Goal: Task Accomplishment & Management: Use online tool/utility

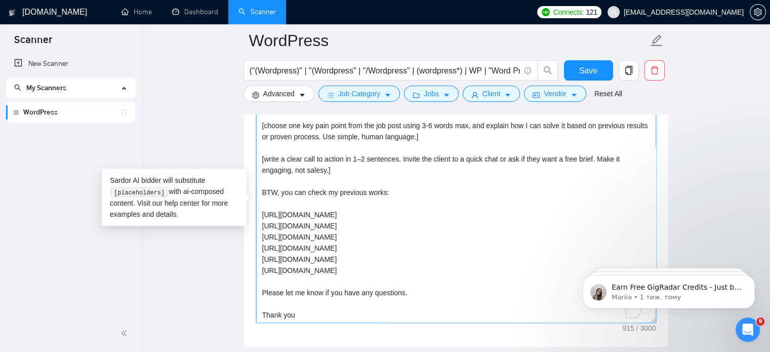
scroll to position [77, 0]
drag, startPoint x: 444, startPoint y: 293, endPoint x: 433, endPoint y: 277, distance: 18.7
click at [433, 277] on textarea "Hello [mention client's name if it's mention, but don't mention company name]! …" at bounding box center [456, 209] width 400 height 228
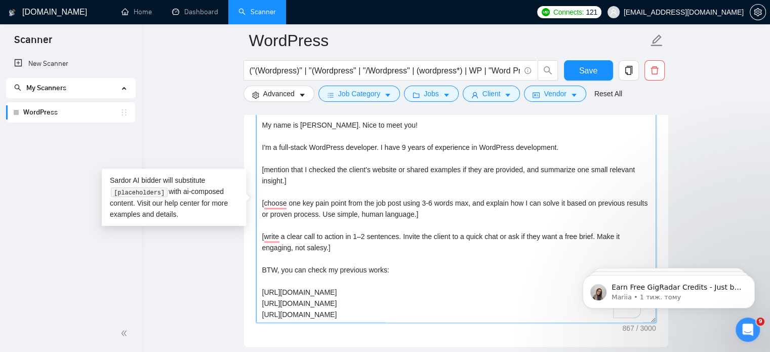
scroll to position [48, 0]
drag, startPoint x: 283, startPoint y: 269, endPoint x: 263, endPoint y: 266, distance: 19.4
click at [263, 266] on textarea "Hello [mention client's name if it's mention, but don't mention company name]! …" at bounding box center [456, 209] width 400 height 228
type textarea "Hello [mention client's name if it's mention, but don't mention company name]! …"
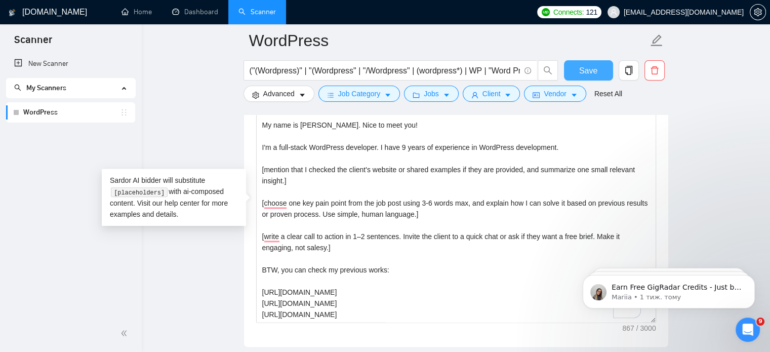
click at [594, 67] on span "Save" at bounding box center [588, 70] width 18 height 13
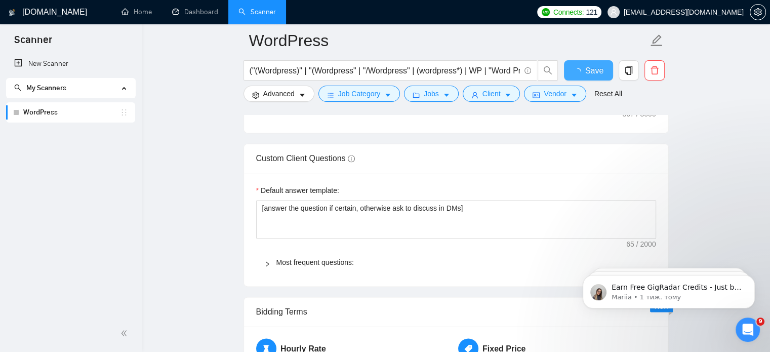
checkbox input "true"
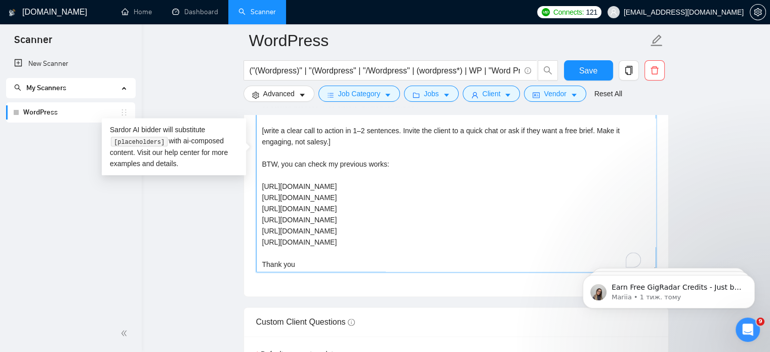
drag, startPoint x: 352, startPoint y: 227, endPoint x: 350, endPoint y: 215, distance: 11.7
click at [350, 215] on textarea "Hello [mention client's name if it's mention, but don't mention company name]! …" at bounding box center [456, 158] width 400 height 228
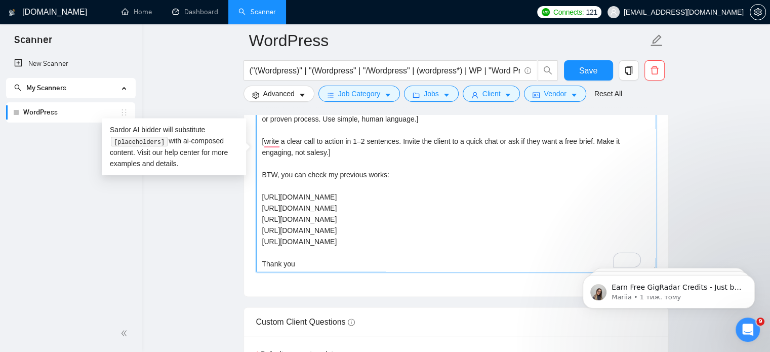
drag, startPoint x: 382, startPoint y: 199, endPoint x: 389, endPoint y: 204, distance: 8.4
click at [389, 204] on textarea "Hello [mention client's name if it's mention, but don't mention company name]! …" at bounding box center [456, 158] width 400 height 228
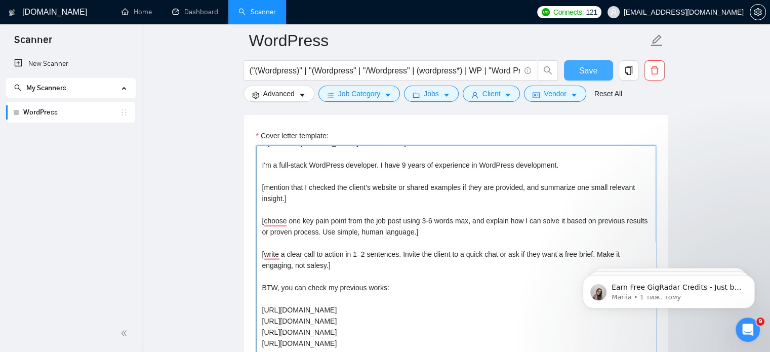
type textarea "Hello [mention client's name if it's mention, but don't mention company name]! …"
click at [593, 73] on span "Save" at bounding box center [588, 70] width 18 height 13
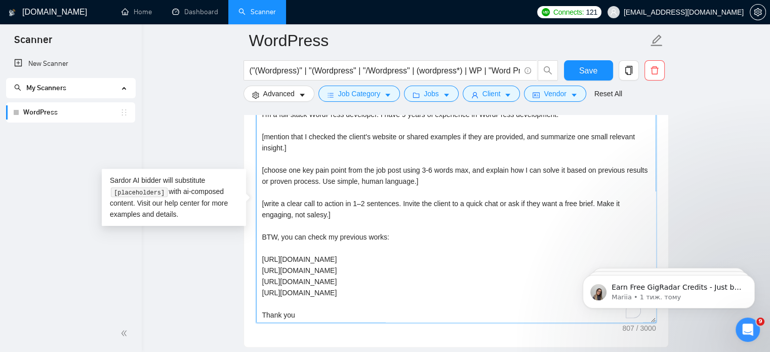
drag, startPoint x: 286, startPoint y: 255, endPoint x: 258, endPoint y: 253, distance: 27.4
click at [259, 254] on textarea "Hello [mention client's name if it's mention, but don't mention company name]! …" at bounding box center [456, 209] width 400 height 228
drag, startPoint x: 284, startPoint y: 269, endPoint x: 251, endPoint y: 269, distance: 32.4
click at [251, 269] on div "Cover letter template: Hello [mention client's name if it's mention, but don't …" at bounding box center [456, 206] width 424 height 279
click at [348, 255] on textarea "Hello [mention client's name if it's mention, but don't mention company name]! …" at bounding box center [456, 209] width 400 height 228
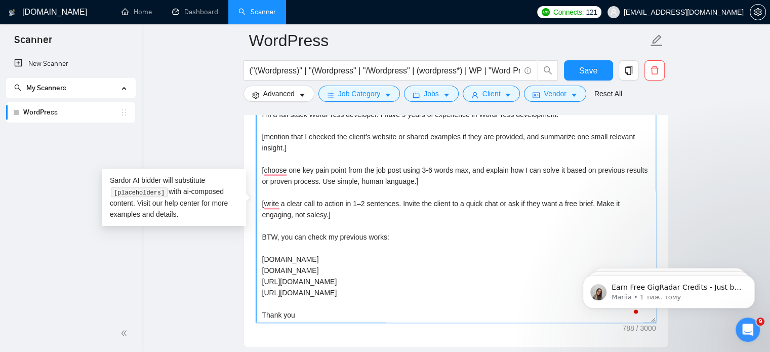
click at [350, 291] on textarea "Hello [mention client's name if it's mention, but don't mention company name]! …" at bounding box center [456, 209] width 400 height 228
drag, startPoint x: 285, startPoint y: 279, endPoint x: 231, endPoint y: 287, distance: 54.2
click at [284, 274] on textarea "Hello [mention client's name if it's mention, but don't mention company name]! …" at bounding box center [456, 209] width 400 height 228
drag, startPoint x: 285, startPoint y: 279, endPoint x: 257, endPoint y: 277, distance: 27.9
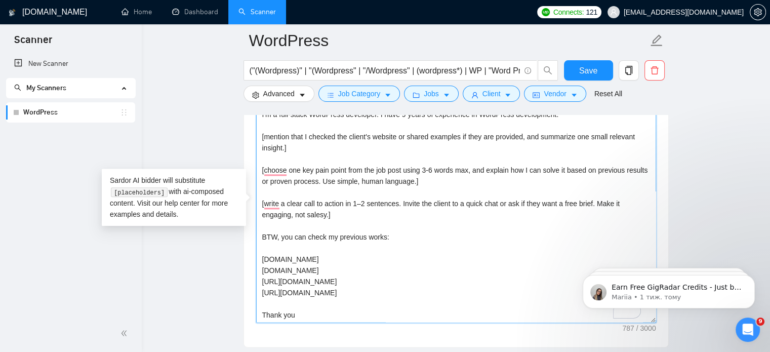
click at [257, 277] on textarea "Hello [mention client's name if it's mention, but don't mention company name]! …" at bounding box center [456, 209] width 400 height 228
drag, startPoint x: 283, startPoint y: 291, endPoint x: 253, endPoint y: 287, distance: 30.1
click at [253, 287] on div "Cover letter template: Hello [mention client's name if it's mention, but don't …" at bounding box center [456, 206] width 424 height 279
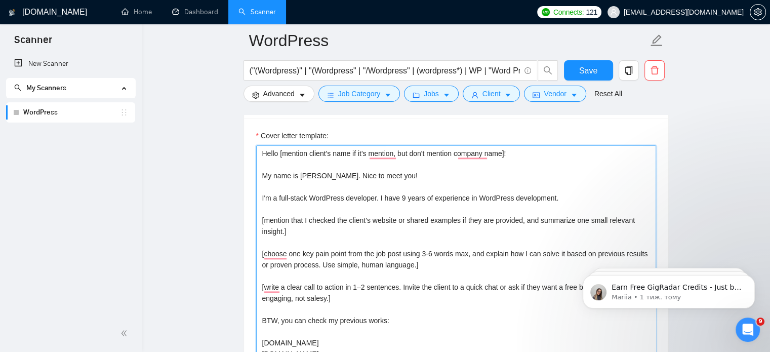
drag, startPoint x: 509, startPoint y: 147, endPoint x: 539, endPoint y: 151, distance: 30.1
click at [509, 148] on textarea "Hello [mention client's name if it's mention, but don't mention company name]! …" at bounding box center [456, 259] width 400 height 228
click at [551, 194] on textarea "Hello [mention client's name if it's mention, but don't mention company name] 👋…" at bounding box center [456, 259] width 400 height 228
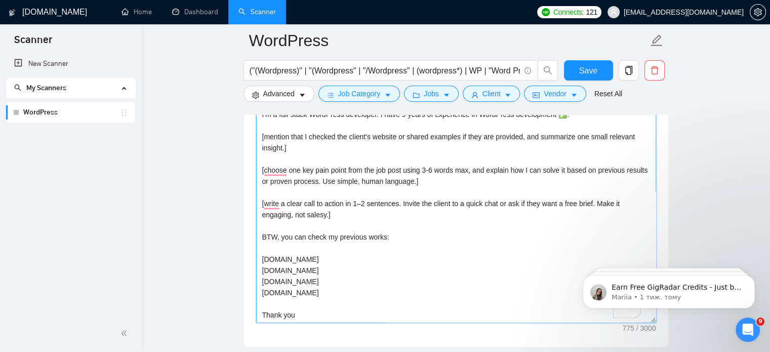
click at [392, 310] on textarea "Hello [mention client's name if it's mention, but don't mention company name] 👋…" at bounding box center [456, 209] width 400 height 228
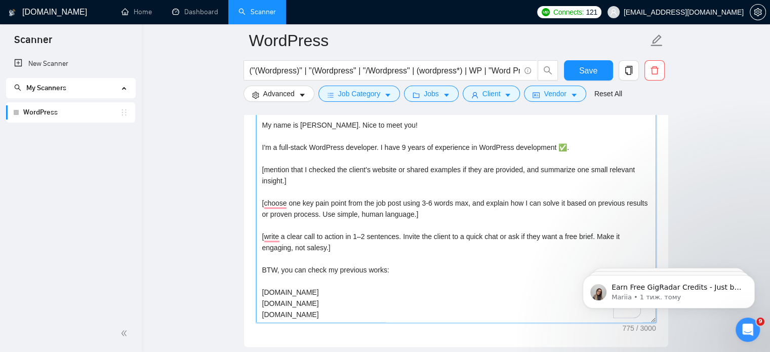
click at [326, 248] on textarea "Hello [mention client's name if it's mention, but don't mention company name] 👋…" at bounding box center [456, 209] width 400 height 228
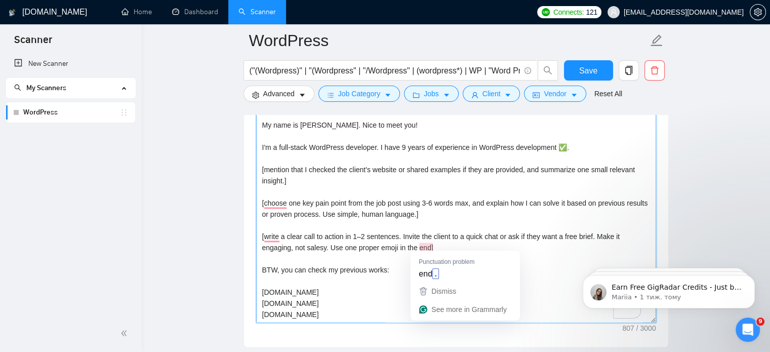
drag, startPoint x: 332, startPoint y: 245, endPoint x: 431, endPoint y: 248, distance: 99.3
click at [431, 248] on textarea "Hello [mention client's name if it's mention, but don't mention company name] 👋…" at bounding box center [456, 209] width 400 height 228
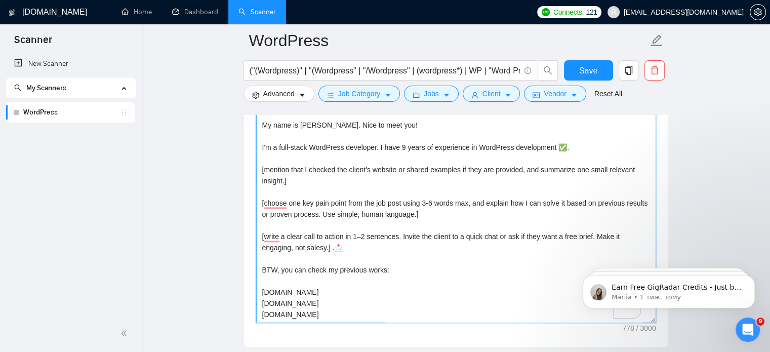
click at [334, 249] on textarea "Hello [mention client's name if it's mention, but don't mention company name] 👋…" at bounding box center [456, 209] width 400 height 228
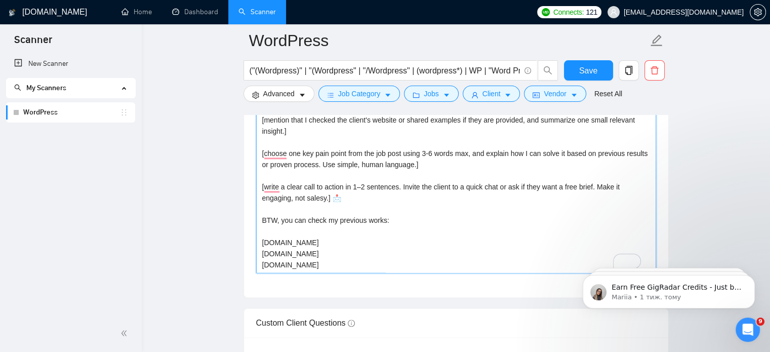
scroll to position [1266, 0]
type textarea "Hello [mention client's name if it's mention, but don't mention company name] 👋…"
click at [595, 68] on span "Save" at bounding box center [588, 70] width 18 height 13
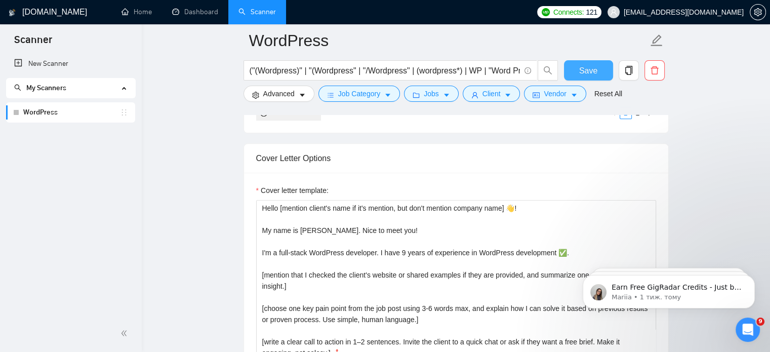
scroll to position [1114, 0]
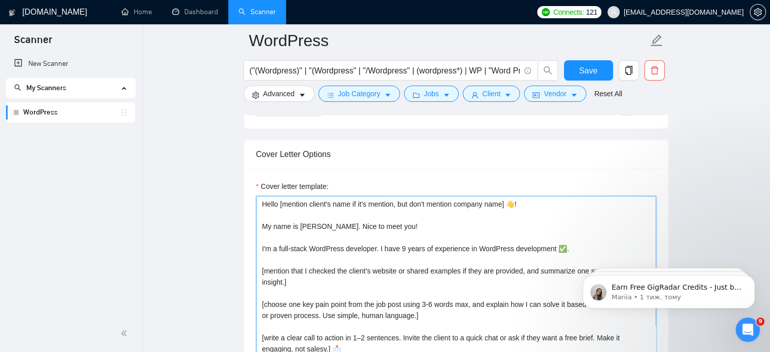
click at [261, 225] on textarea "Hello [mention client's name if it's mention, but don't mention company name] 👋…" at bounding box center [456, 310] width 400 height 228
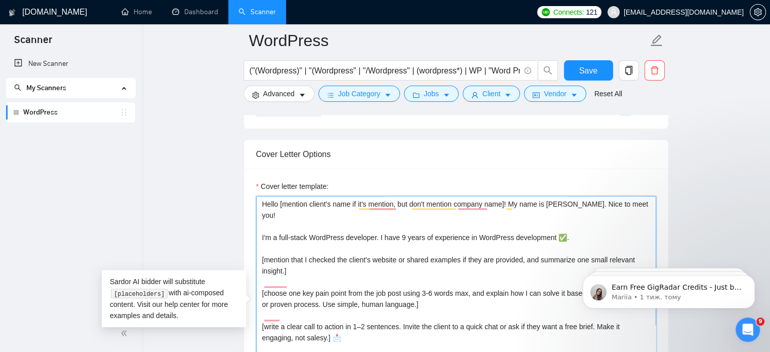
paste textarea "👋"
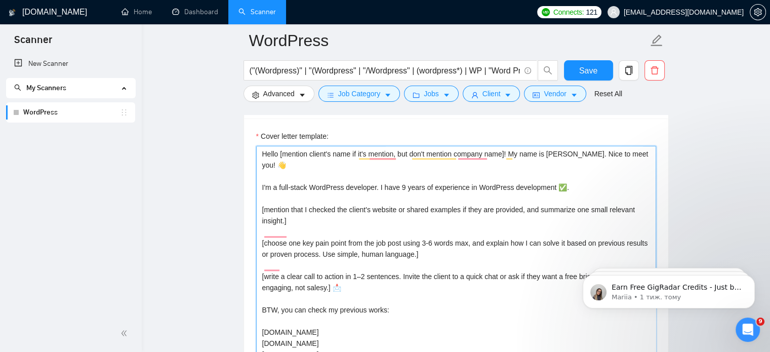
scroll to position [1164, 0]
type textarea "Hello [mention client's name if it's mention, but don't mention company name]! …"
click at [577, 71] on button "Save" at bounding box center [588, 70] width 49 height 20
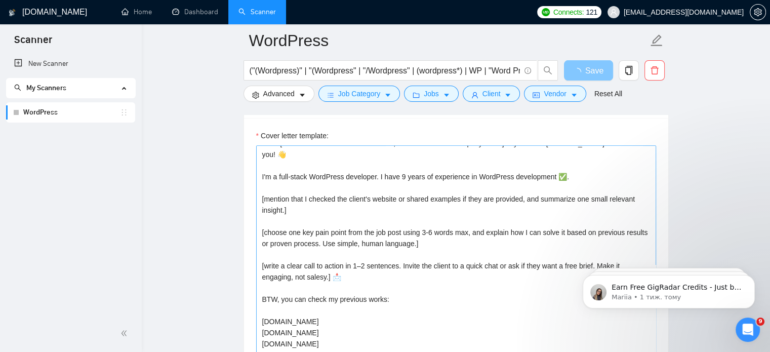
scroll to position [11, 0]
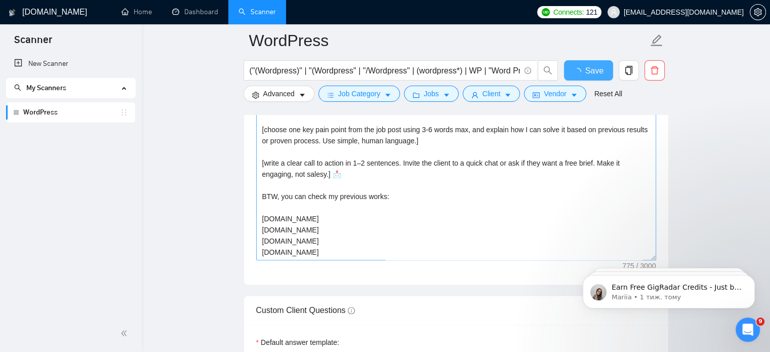
checkbox input "true"
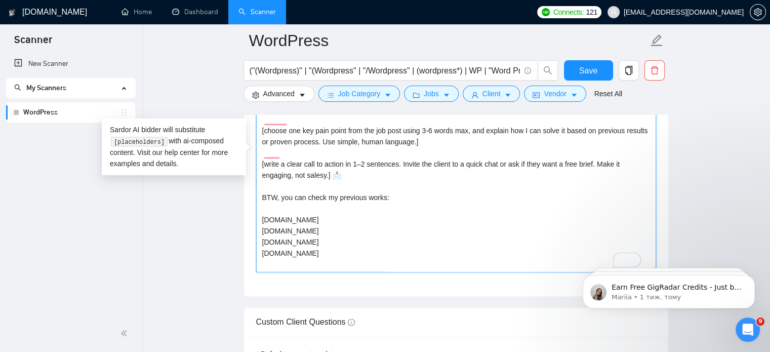
drag, startPoint x: 326, startPoint y: 243, endPoint x: 252, endPoint y: 205, distance: 83.1
click at [252, 205] on div "Cover letter template: Hello [mention client's name if it's mention, but don't …" at bounding box center [456, 156] width 424 height 279
paste textarea "[Add up to 3 portfolio examples that fit best to the client’s industry and job …"
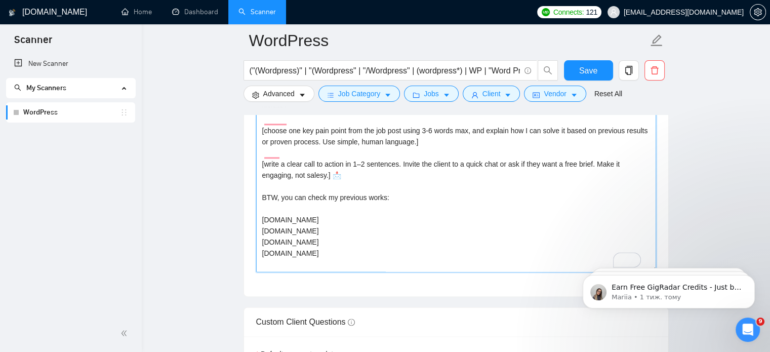
click at [336, 190] on textarea "Hello [mention client's name if it's mention, but don't mention company name]! …" at bounding box center [456, 158] width 400 height 228
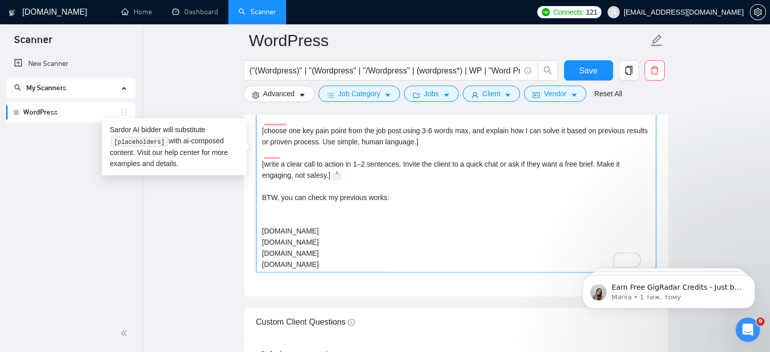
paste textarea "[Add up to 3 portfolio examples that fit best to the client’s industry and job …"
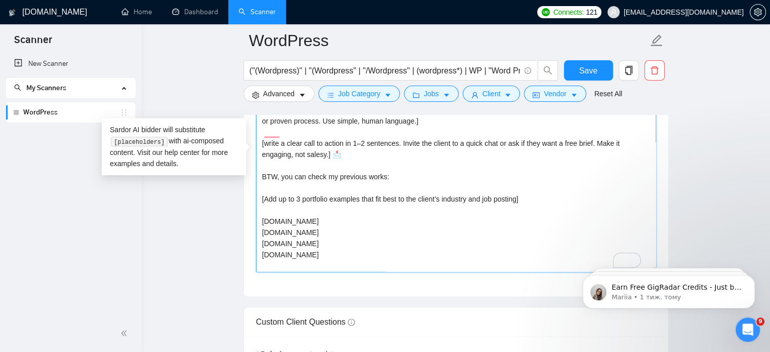
scroll to position [33, 0]
drag, startPoint x: 325, startPoint y: 235, endPoint x: 301, endPoint y: 196, distance: 45.7
click at [301, 196] on textarea "Hello [mention client's name if it's mention, but don't mention company name]! …" at bounding box center [456, 158] width 400 height 228
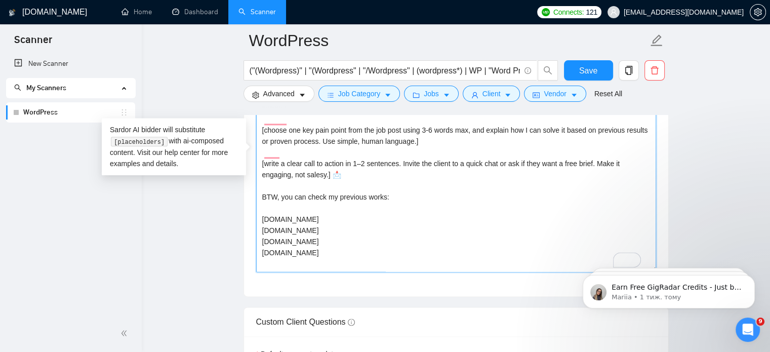
drag, startPoint x: 327, startPoint y: 245, endPoint x: 237, endPoint y: 203, distance: 99.0
click at [237, 203] on main "WordPress ("(Wordpress)" | "(Wordpress" | "/Wordpress" | (wordpress*) | WP | "W…" at bounding box center [456, 311] width 596 height 3072
paste textarea "[Add up to 3 portfolio examples that fit best to the client’s industry and job …"
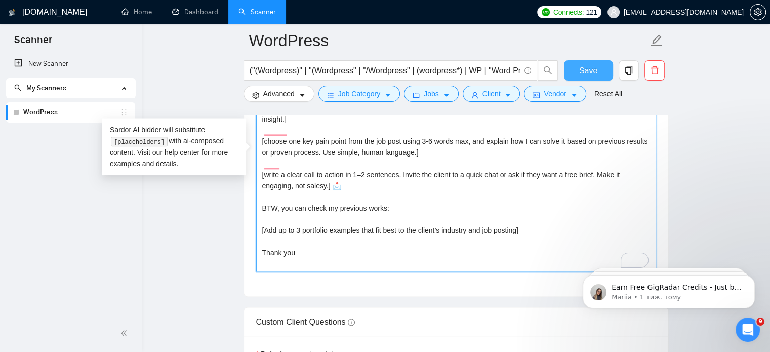
type textarea "Hello [mention client's name if it's mention, but don't mention company name]! …"
click at [600, 67] on button "Save" at bounding box center [588, 70] width 49 height 20
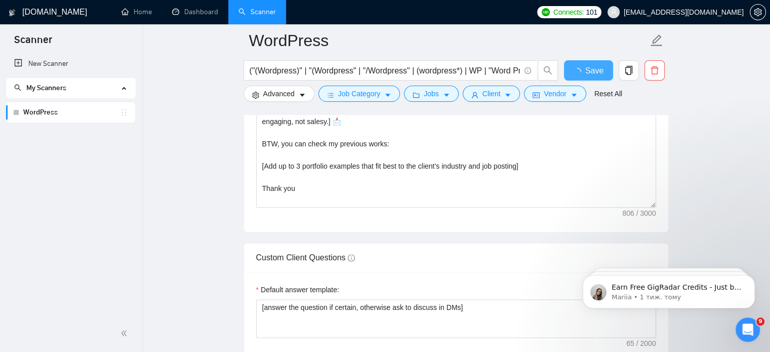
checkbox input "true"
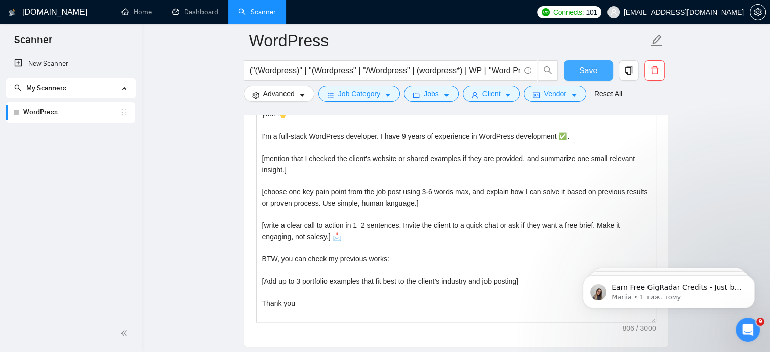
click at [605, 61] on button "Save" at bounding box center [588, 70] width 49 height 20
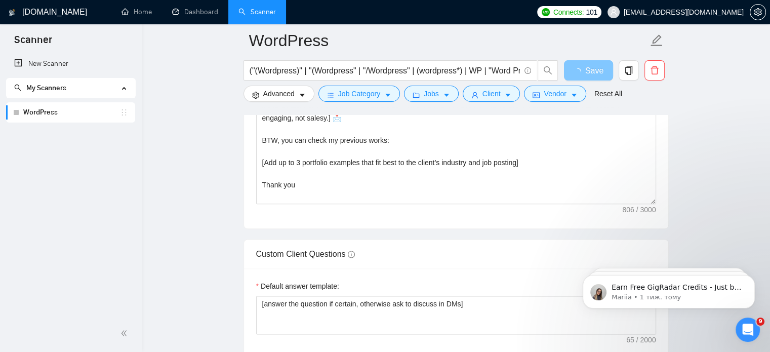
click at [595, 67] on span "Save" at bounding box center [594, 70] width 18 height 13
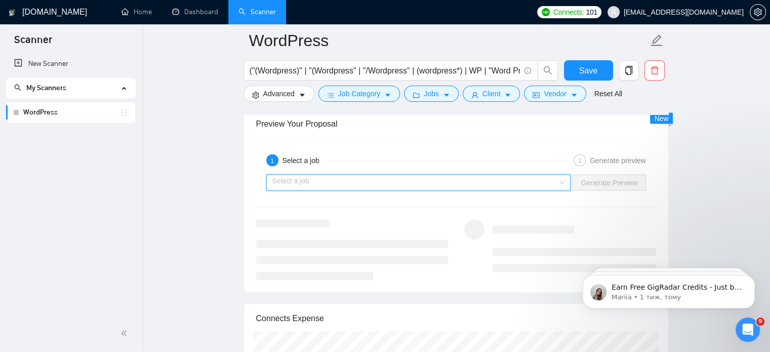
click at [385, 179] on input "search" at bounding box center [415, 182] width 286 height 15
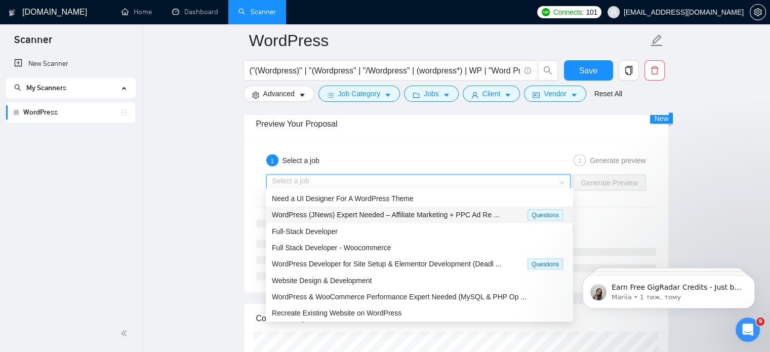
click at [393, 216] on span "WordPress (JNews) Expert Needed – Affiliate Marketing + PPC Ad Re ..." at bounding box center [386, 215] width 228 height 8
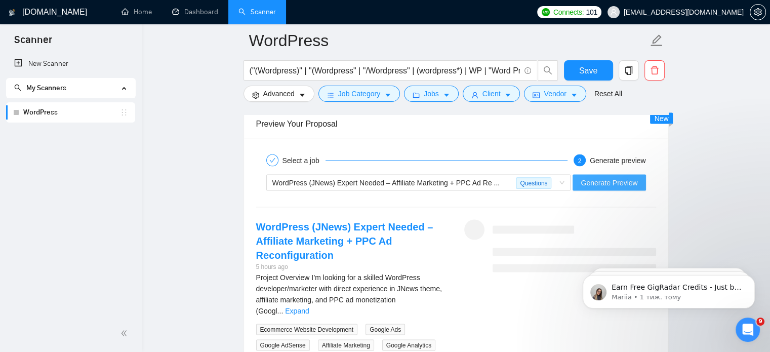
click at [631, 184] on button "Generate Preview" at bounding box center [609, 183] width 73 height 16
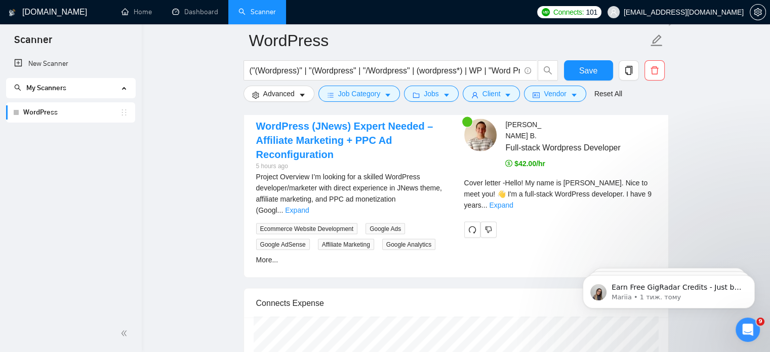
scroll to position [2076, 0]
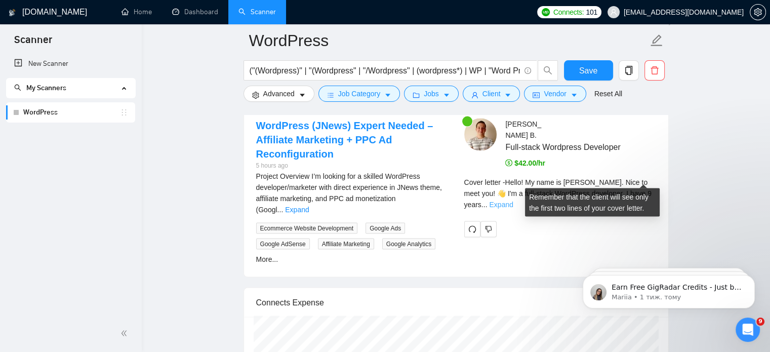
click at [513, 200] on link "Expand" at bounding box center [501, 204] width 24 height 8
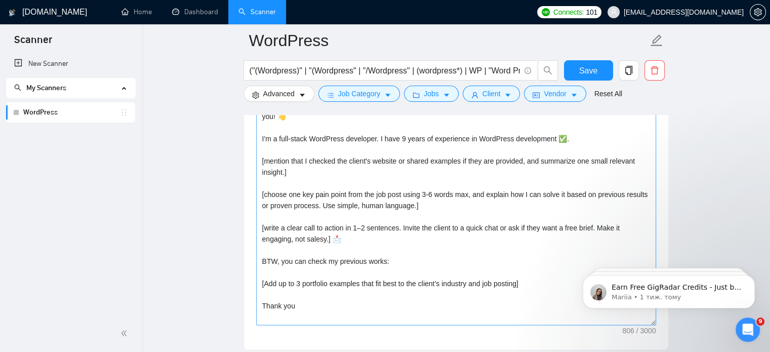
scroll to position [1215, 0]
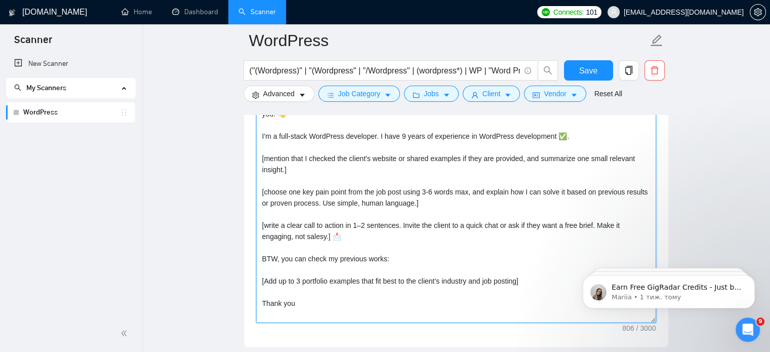
drag, startPoint x: 395, startPoint y: 268, endPoint x: 399, endPoint y: 259, distance: 10.2
click at [395, 267] on textarea "Hello [mention client's name if it's mention, but don't mention company name]! …" at bounding box center [456, 209] width 400 height 228
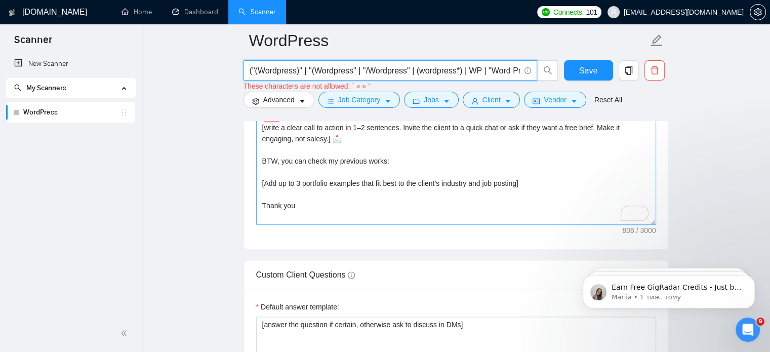
type input "("(Wordpress)" | "(Wordpress" | "/Wordpress" | (wordpress*) | WP | "Word Press"…"
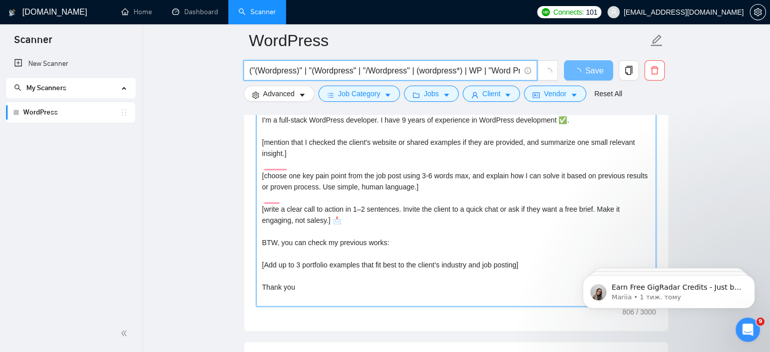
click at [389, 255] on textarea "Hello [mention client's name if it's mention, but don't mention company name]! …" at bounding box center [456, 192] width 400 height 228
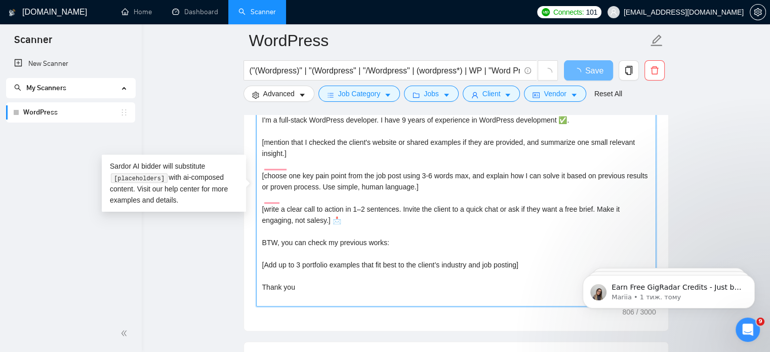
click at [389, 255] on textarea "Hello [mention client's name if it's mention, but don't mention company name]! …" at bounding box center [456, 192] width 400 height 228
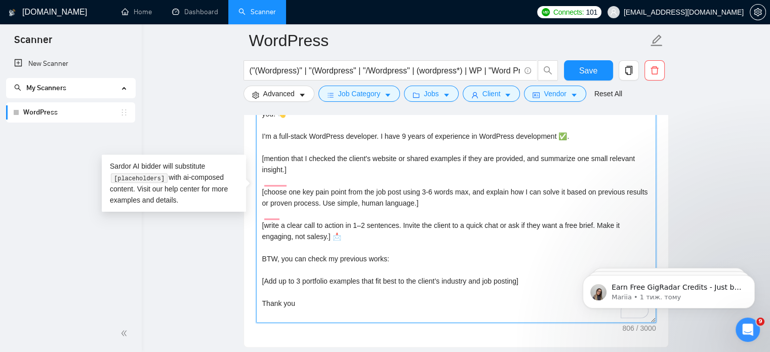
click at [301, 271] on textarea "Hello [mention client's name if it's mention, but don't mention company name]! …" at bounding box center [456, 209] width 400 height 228
drag, startPoint x: 267, startPoint y: 263, endPoint x: 263, endPoint y: 268, distance: 6.5
click at [263, 268] on textarea "Hello [mention client's name if it's mention, but don't mention company name]! …" at bounding box center [456, 209] width 400 height 228
drag, startPoint x: 277, startPoint y: 268, endPoint x: 300, endPoint y: 269, distance: 22.8
click at [300, 269] on textarea "Hello [mention client's name if it's mention, but don't mention company name]! …" at bounding box center [456, 209] width 400 height 228
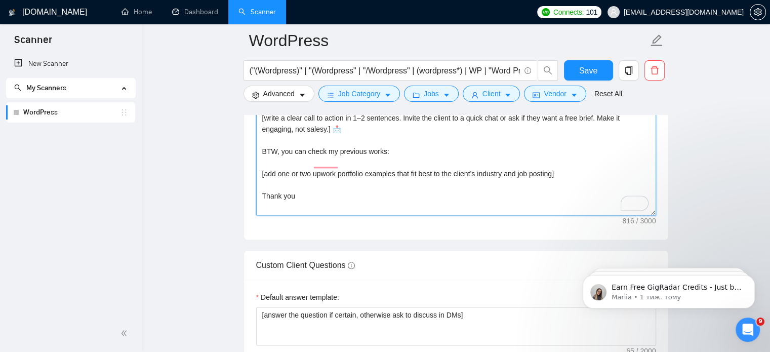
scroll to position [1316, 0]
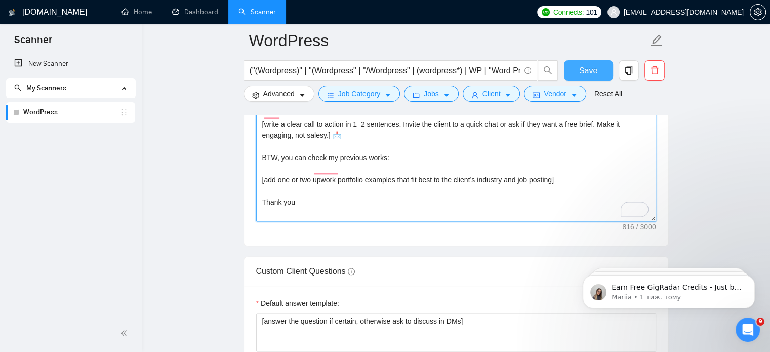
type textarea "Hello [mention client's name if it's mention, but don't mention company name]! …"
click at [596, 65] on span "Save" at bounding box center [588, 70] width 18 height 13
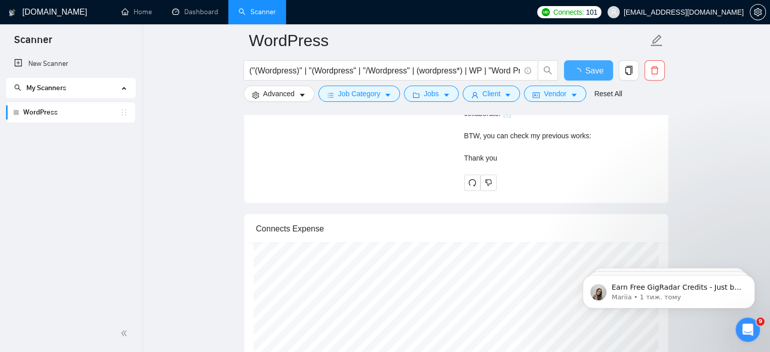
checkbox input "true"
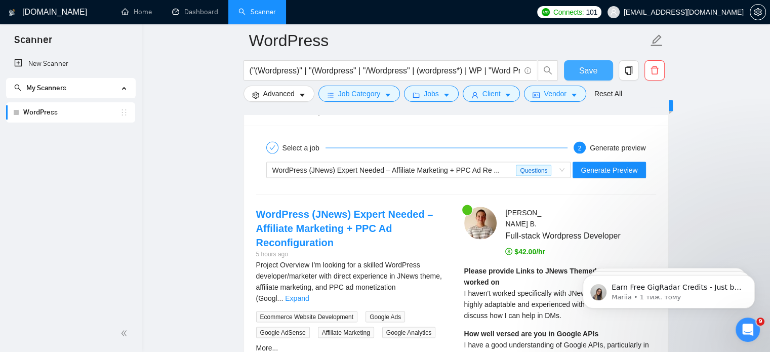
scroll to position [1975, 0]
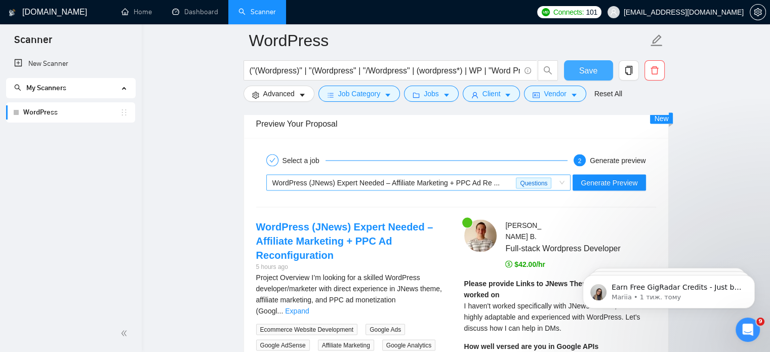
click at [454, 182] on span "WordPress (JNews) Expert Needed – Affiliate Marketing + PPC Ad Re ..." at bounding box center [386, 183] width 228 height 8
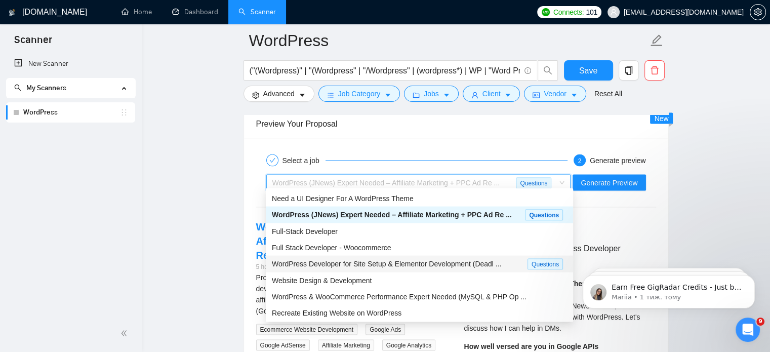
click at [414, 265] on span "WordPress Developer for Site Setup & Elementor Development (Deadl ..." at bounding box center [386, 264] width 229 height 8
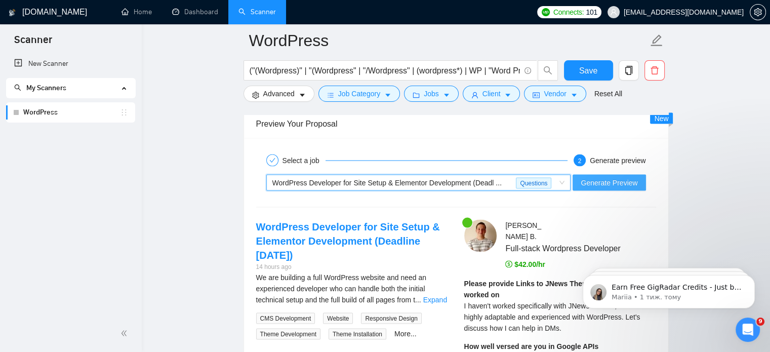
click at [618, 181] on span "Generate Preview" at bounding box center [609, 182] width 57 height 11
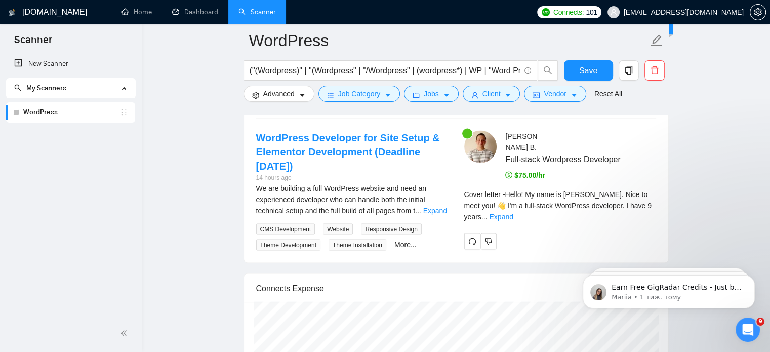
scroll to position [2076, 0]
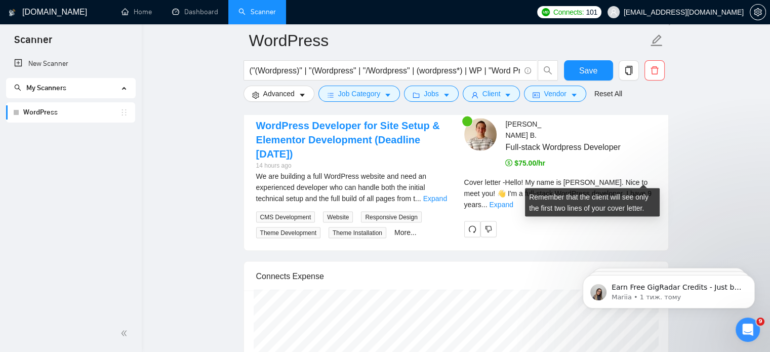
click at [640, 183] on div "Cover letter - Hello! My name is Victor. Nice to meet you! 👋 I'm a full-stack W…" at bounding box center [560, 193] width 192 height 33
click at [513, 200] on link "Expand" at bounding box center [501, 204] width 24 height 8
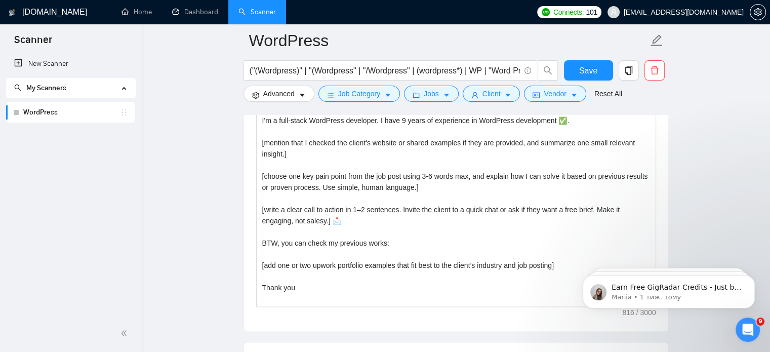
scroll to position [1215, 0]
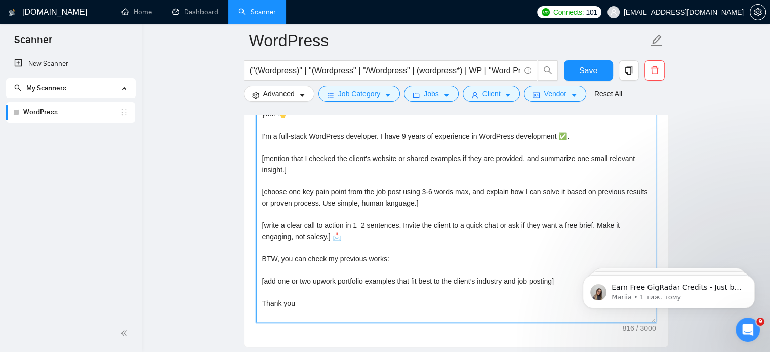
click at [372, 268] on textarea "Hello [mention client's name if it's mention, but don't mention company name]! …" at bounding box center [456, 209] width 400 height 228
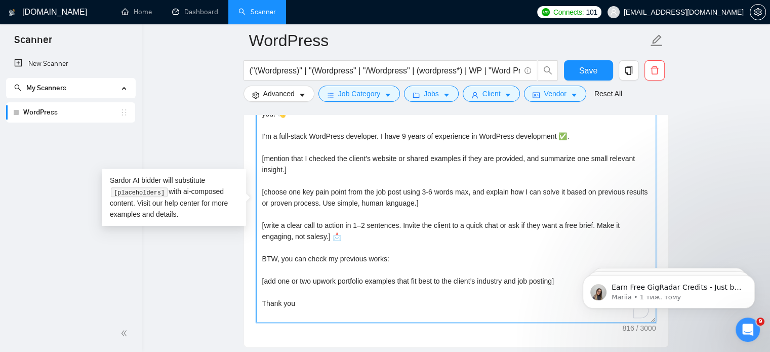
click at [372, 268] on textarea "Hello [mention client's name if it's mention, but don't mention company name]! …" at bounding box center [456, 209] width 400 height 228
paste textarea "https://wallpapers-clan.com/ https://protectedtrustservices.com/ https://iquw.c…"
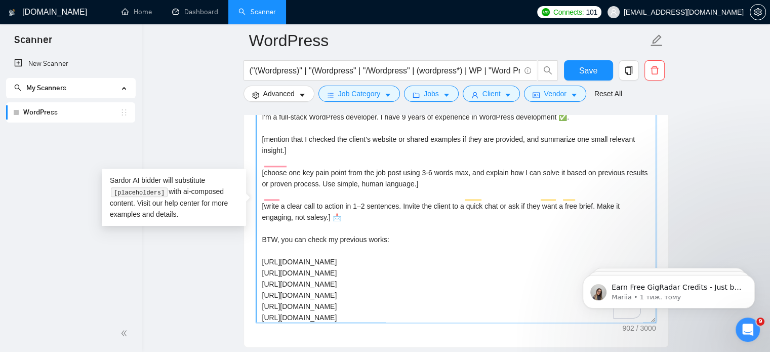
scroll to position [19, 0]
drag, startPoint x: 260, startPoint y: 261, endPoint x: 382, endPoint y: 256, distance: 121.6
click at [382, 256] on textarea "Hello [mention client's name if it's mention, but don't mention company name]! …" at bounding box center [456, 209] width 400 height 228
drag, startPoint x: 261, startPoint y: 280, endPoint x: 352, endPoint y: 278, distance: 91.2
click at [352, 278] on textarea "Hello [mention client's name if it's mention, but don't mention company name]! …" at bounding box center [456, 209] width 400 height 228
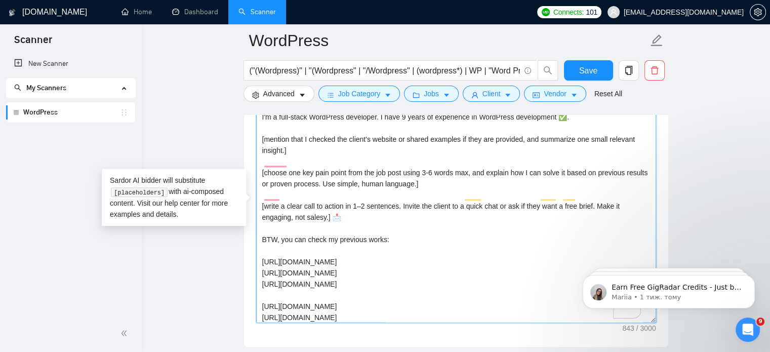
scroll to position [22, 0]
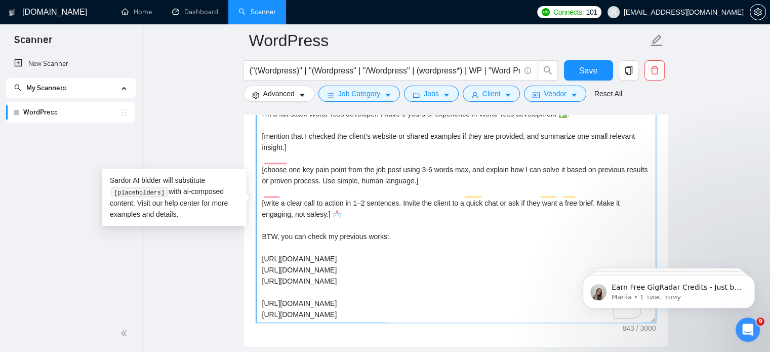
drag, startPoint x: 388, startPoint y: 304, endPoint x: 238, endPoint y: 303, distance: 149.9
click at [330, 277] on textarea "Hello [mention client's name if it's mention, but don't mention company name]! …" at bounding box center [456, 209] width 400 height 228
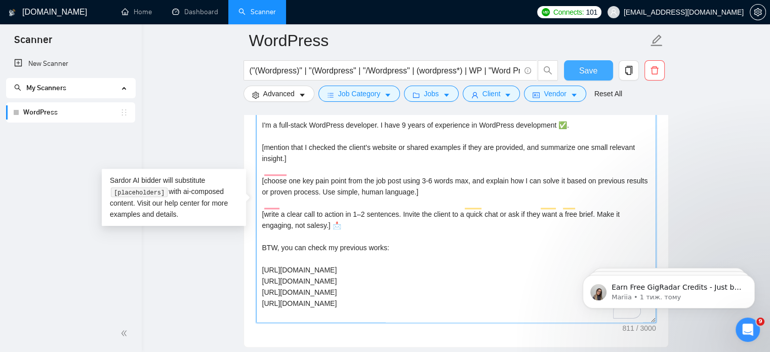
type textarea "Hello [mention client's name if it's mention, but don't mention company name]! …"
click at [590, 64] on span "Save" at bounding box center [588, 70] width 18 height 13
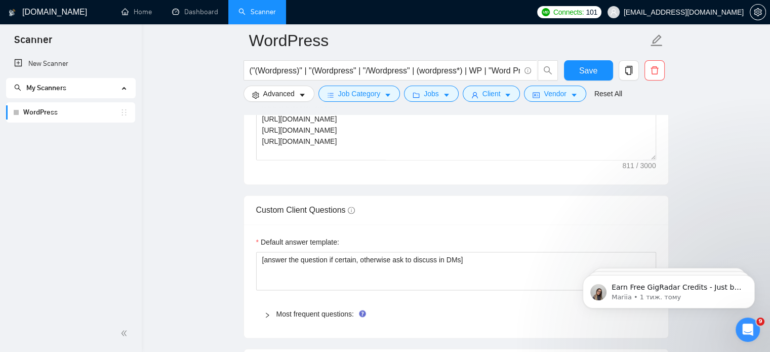
scroll to position [1367, 0]
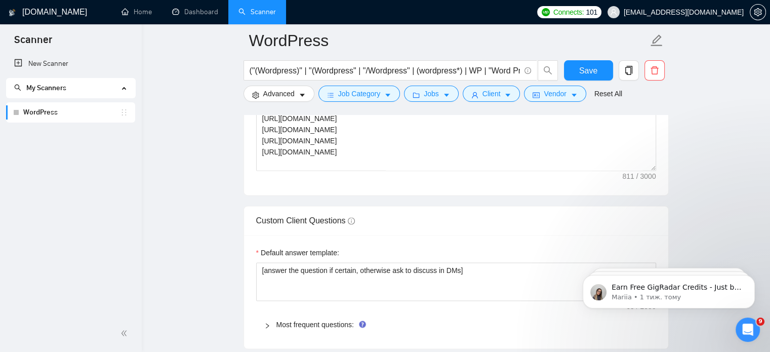
click at [314, 326] on span "Most frequent questions:" at bounding box center [462, 324] width 372 height 11
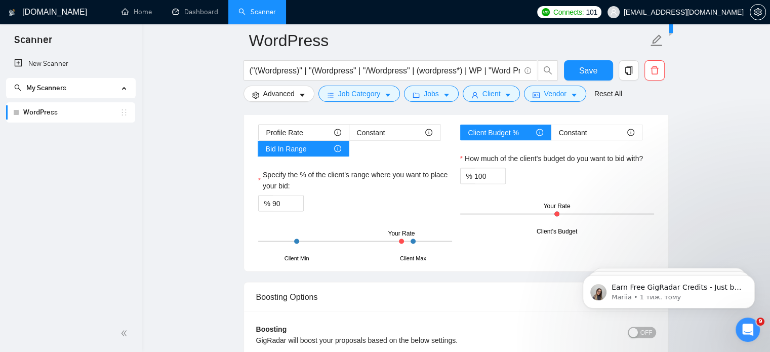
scroll to position [1975, 0]
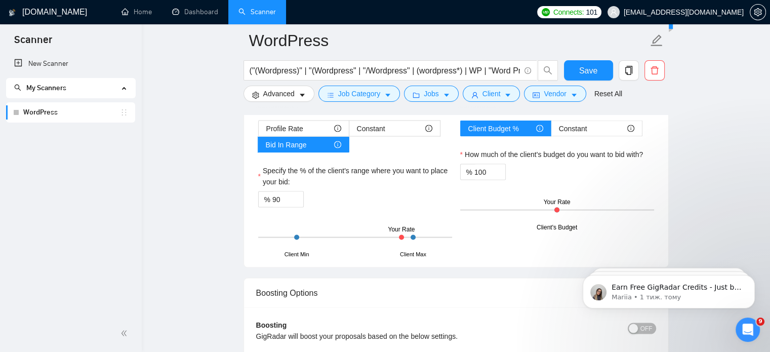
click at [548, 212] on div "Client's Budget Your Rate" at bounding box center [557, 209] width 194 height 35
drag, startPoint x: 475, startPoint y: 167, endPoint x: 497, endPoint y: 168, distance: 21.8
click at [497, 168] on div "100" at bounding box center [489, 172] width 31 height 15
type input "90"
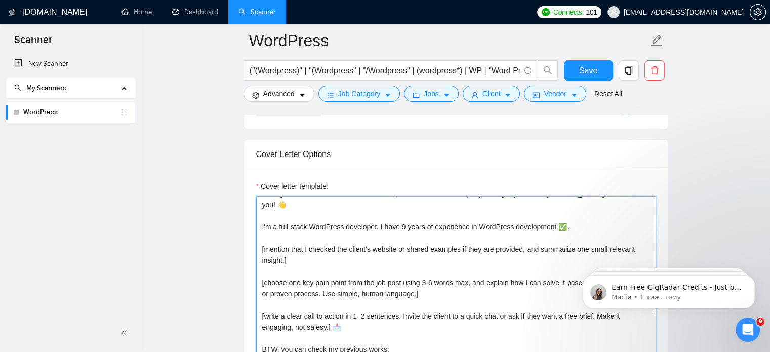
scroll to position [11, 0]
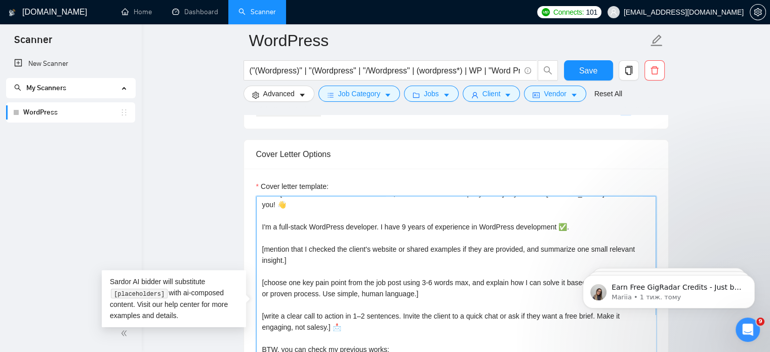
drag, startPoint x: 344, startPoint y: 315, endPoint x: 260, endPoint y: 303, distance: 85.3
click at [260, 303] on textarea "Hello [mention client's name if it's mention, but don't mention company name]! …" at bounding box center [456, 310] width 400 height 228
paste textarea "Write an actionable CTA directly following the previous question prompting the …"
type textarea "Hello [mention client's name if it's mention, but don't mention company name]! …"
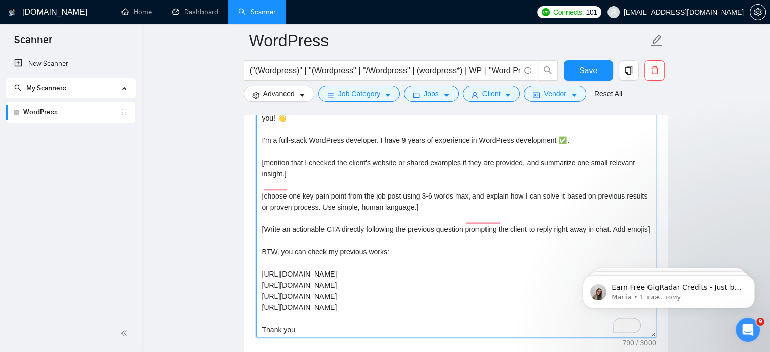
scroll to position [1215, 0]
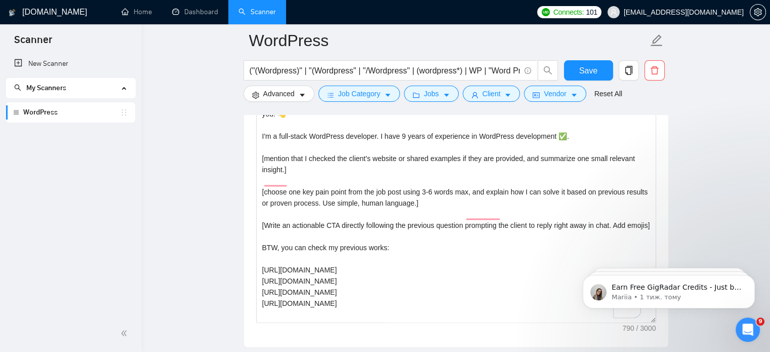
scroll to position [11, 0]
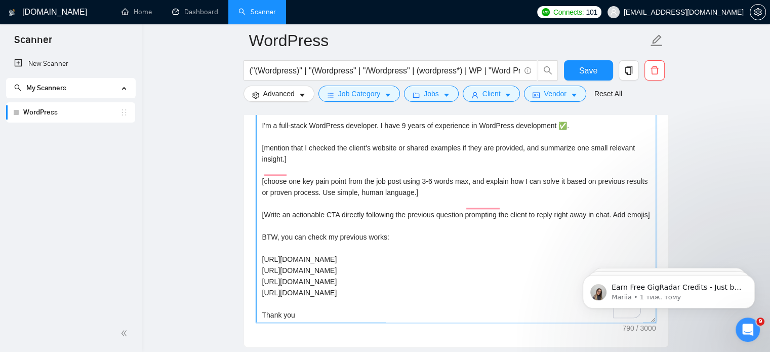
click at [369, 309] on textarea "Hello [mention client's name if it's mention, but don't mention company name]! …" at bounding box center [456, 209] width 400 height 228
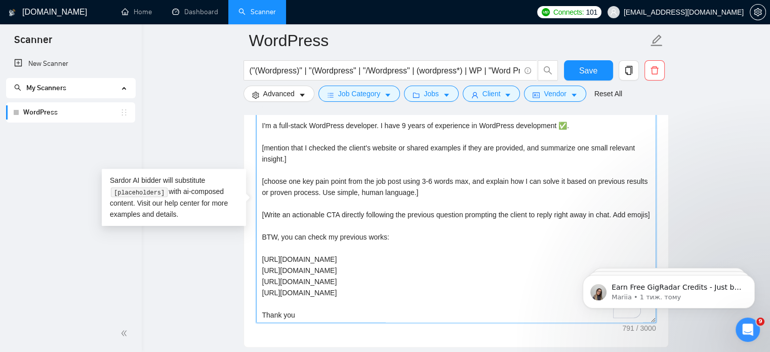
scroll to position [19, 0]
paste textarea "[freelancer first name]"
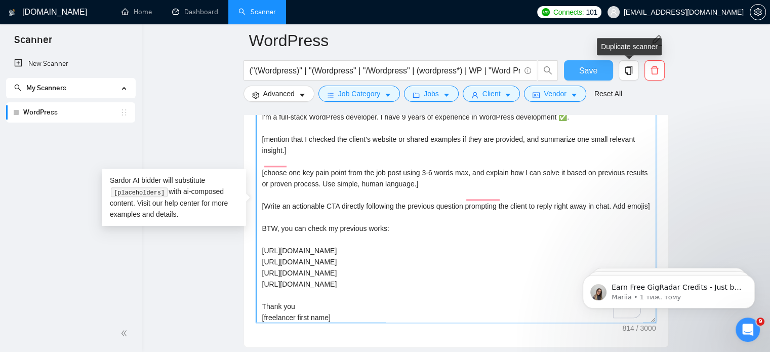
type textarea "Hello [mention client's name if it's mention, but don't mention company name]! …"
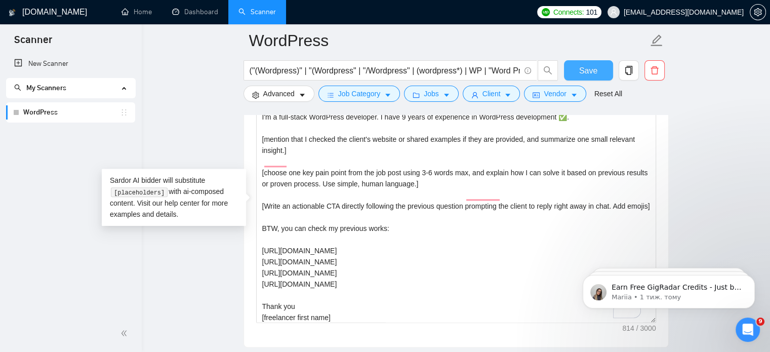
click at [604, 69] on button "Save" at bounding box center [588, 70] width 49 height 20
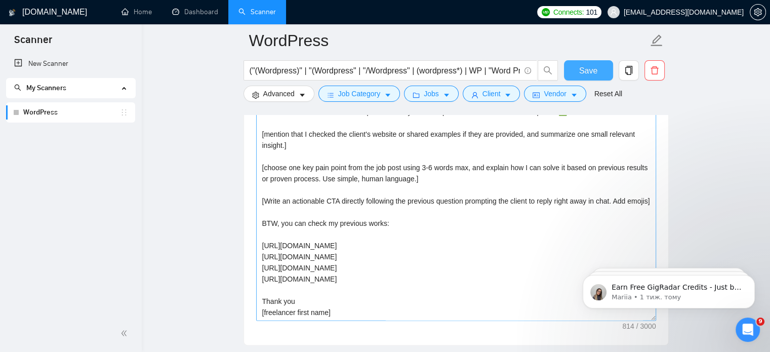
scroll to position [1266, 0]
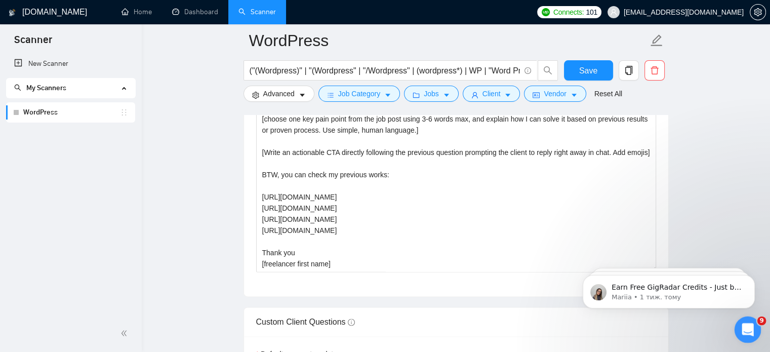
click at [749, 326] on icon "Відкрити програму для спілкування Intercom" at bounding box center [746, 328] width 17 height 17
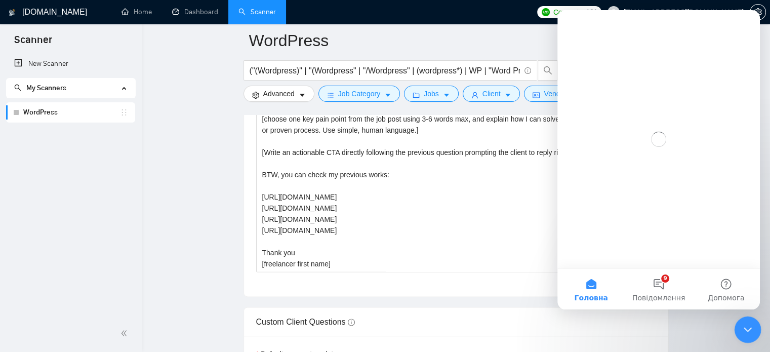
scroll to position [0, 0]
click at [748, 327] on icon "Закрити програму для спілкування Intercom" at bounding box center [746, 328] width 7 height 4
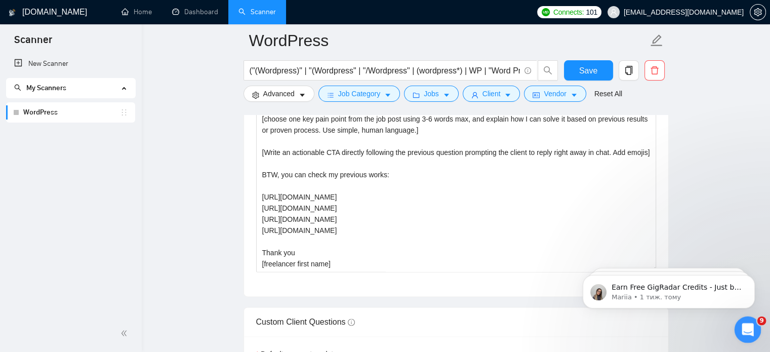
click at [747, 327] on icon "Відкрити програму для спілкування Intercom" at bounding box center [746, 328] width 17 height 17
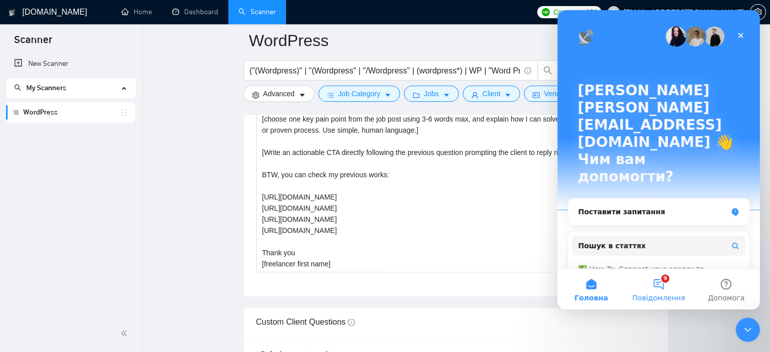
click at [655, 289] on button "9 Повідомлення" at bounding box center [658, 289] width 67 height 41
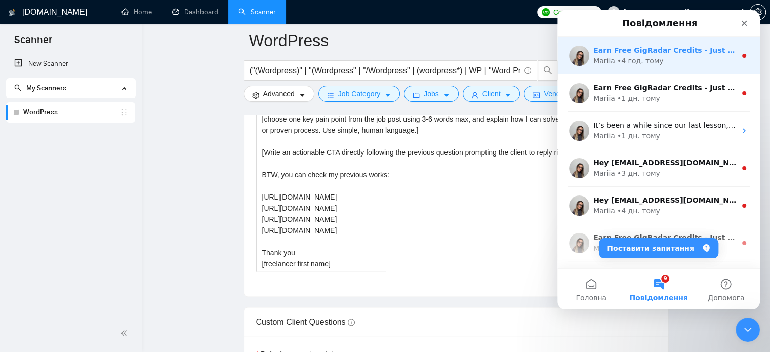
click at [653, 62] on div "• 4 год. тому" at bounding box center [640, 61] width 47 height 11
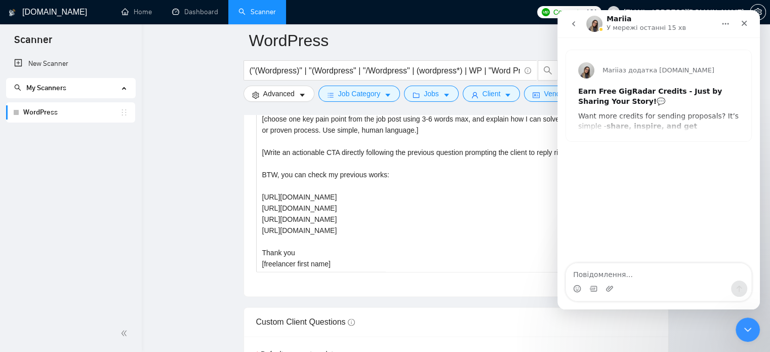
click at [566, 24] on button "go back" at bounding box center [573, 23] width 19 height 19
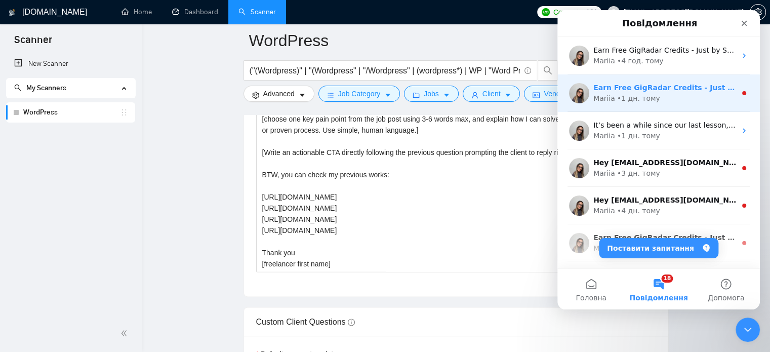
click at [679, 102] on div "Mariia • 1 дн. тому" at bounding box center [664, 98] width 143 height 11
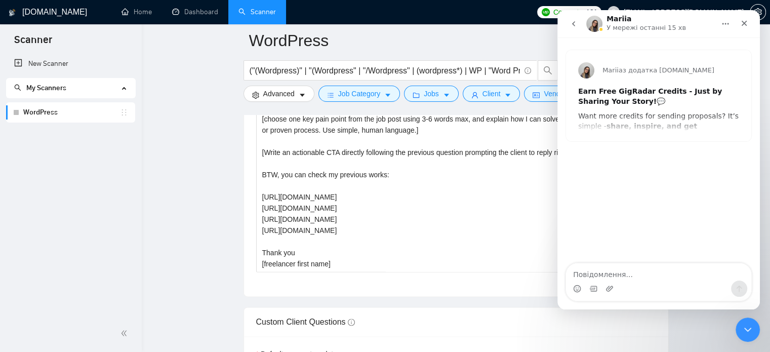
click at [575, 25] on icon "go back" at bounding box center [573, 23] width 3 height 5
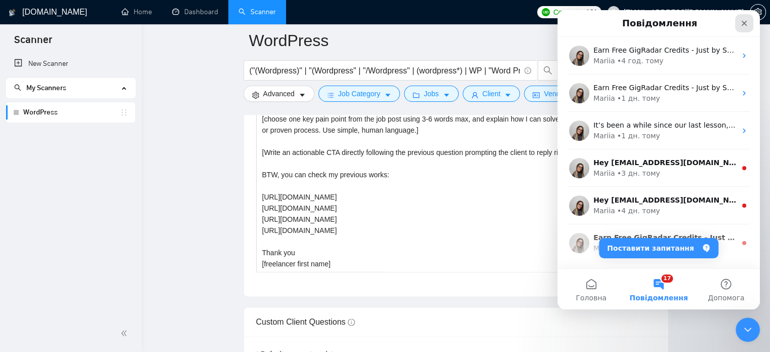
click at [742, 24] on icon "Закрити" at bounding box center [744, 23] width 8 height 8
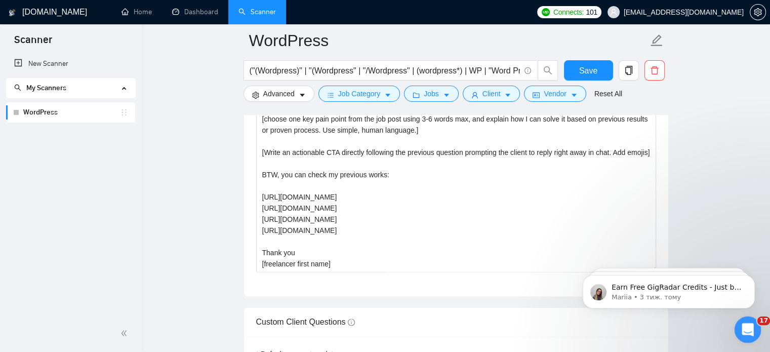
click at [747, 333] on icon "Відкрити програму для спілкування Intercom" at bounding box center [746, 328] width 17 height 17
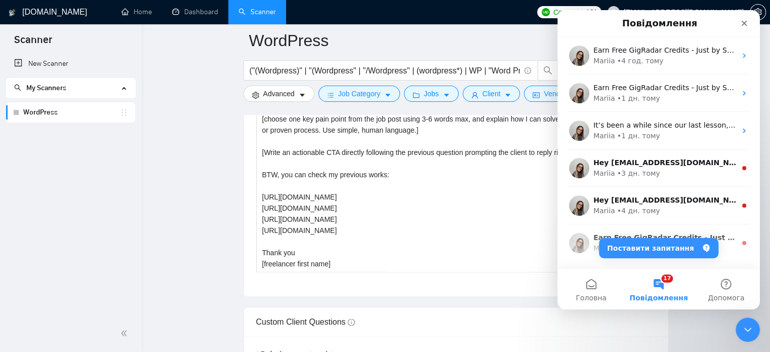
drag, startPoint x: 665, startPoint y: 281, endPoint x: 657, endPoint y: 295, distance: 16.6
click at [657, 295] on span "Повідомлення" at bounding box center [658, 297] width 58 height 7
click at [586, 295] on span "Головна" at bounding box center [591, 297] width 31 height 7
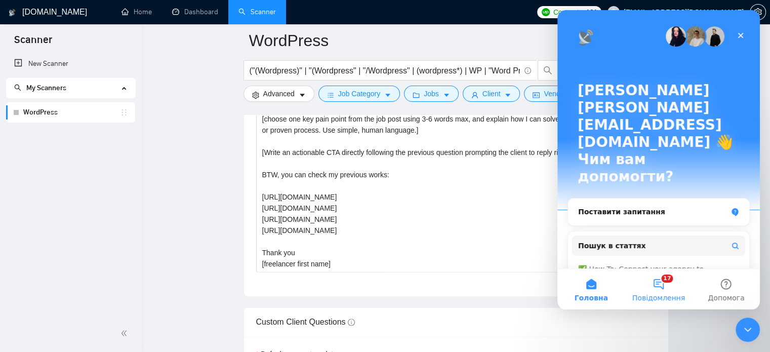
click at [656, 281] on button "17 Повідомлення" at bounding box center [658, 289] width 67 height 41
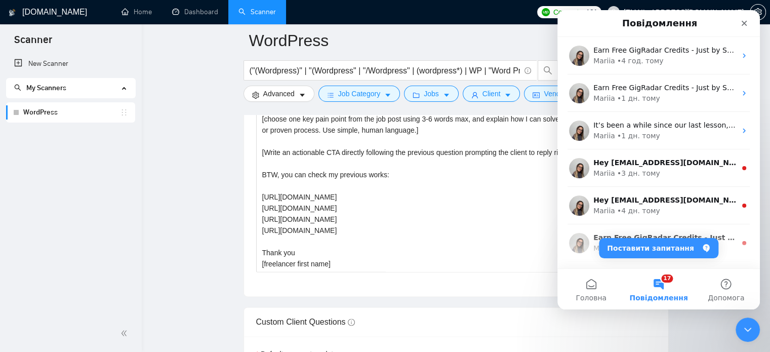
click at [657, 282] on button "17 Повідомлення" at bounding box center [658, 289] width 67 height 41
click at [744, 327] on icon "Закрити програму для спілкування Intercom" at bounding box center [746, 328] width 12 height 12
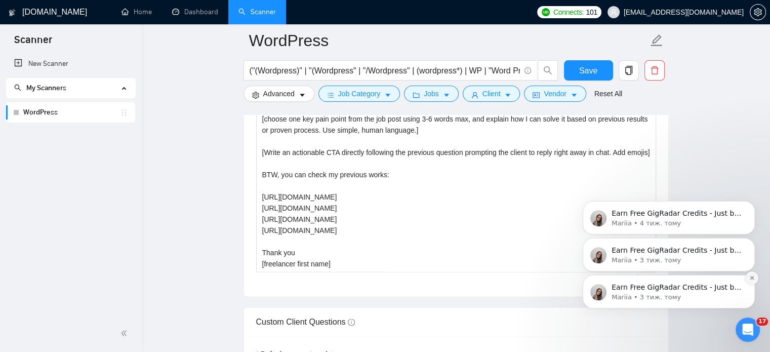
click at [753, 275] on icon "Dismiss notification" at bounding box center [752, 278] width 6 height 6
click at [748, 277] on button "Dismiss notification" at bounding box center [751, 277] width 13 height 13
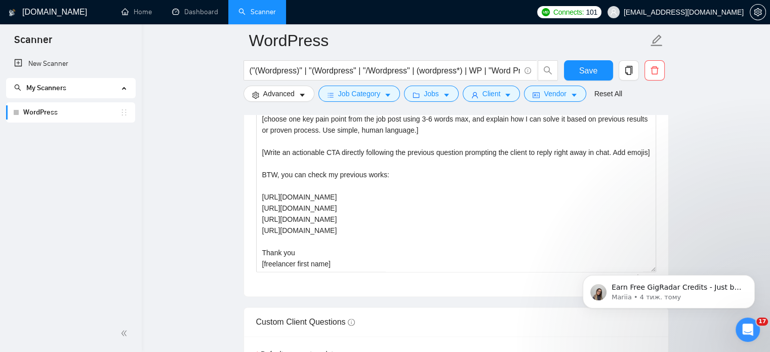
click at [748, 277] on button "Dismiss notification" at bounding box center [752, 278] width 11 height 11
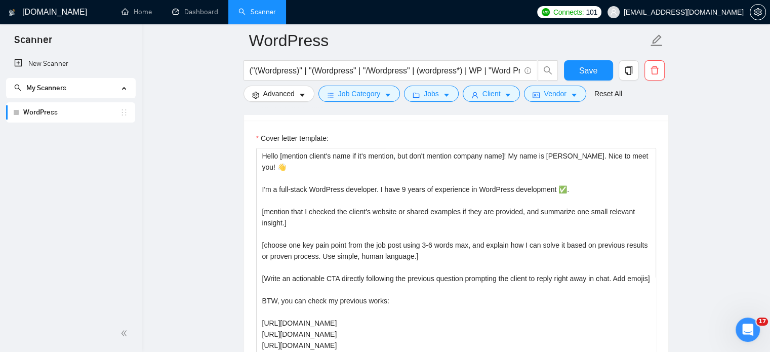
scroll to position [1164, 0]
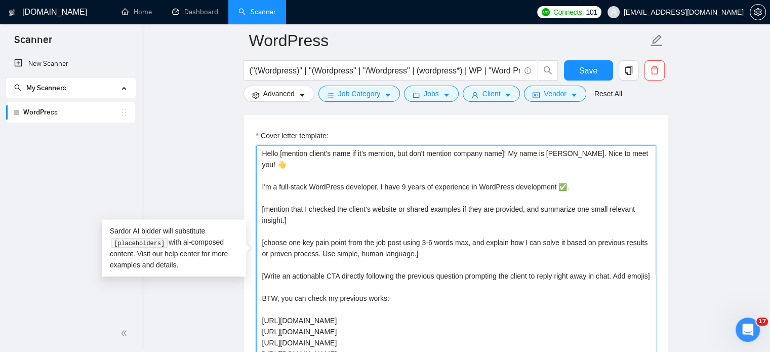
drag, startPoint x: 261, startPoint y: 173, endPoint x: 583, endPoint y: 174, distance: 321.5
click at [583, 174] on textarea "Hello [mention client's name if it's mention, but don't mention company name]! …" at bounding box center [456, 259] width 400 height 228
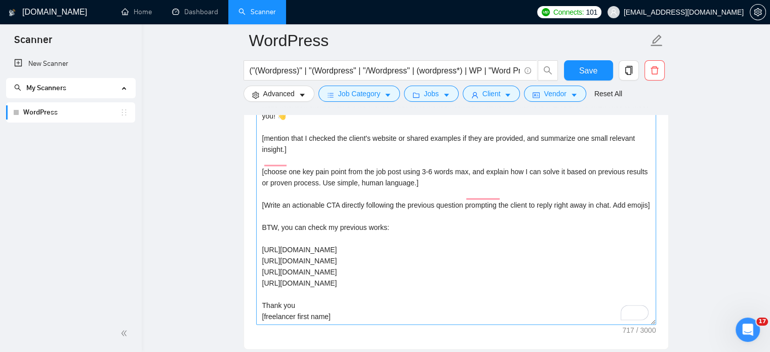
scroll to position [1215, 0]
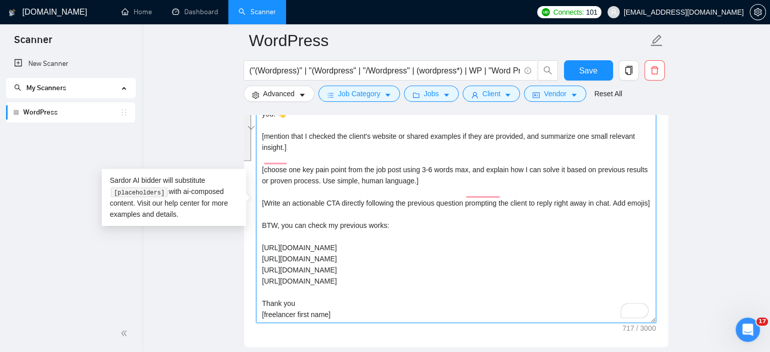
drag, startPoint x: 354, startPoint y: 281, endPoint x: 239, endPoint y: 224, distance: 128.6
paste textarea "I’ve worked on [liner about similar project + tech/tool used based on portfolio…"
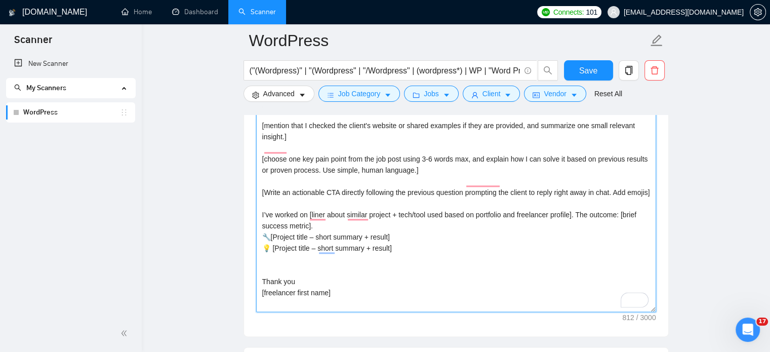
scroll to position [1266, 0]
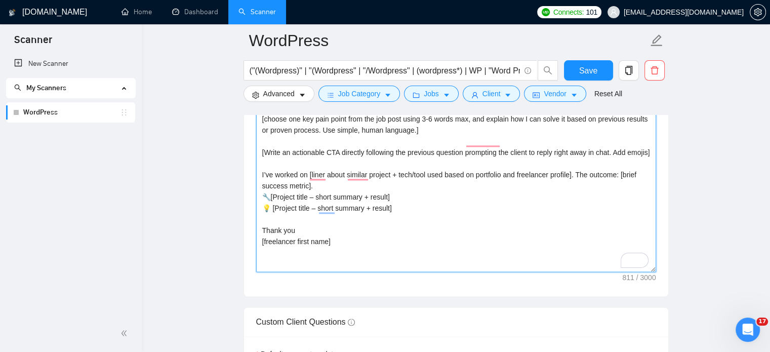
type textarea "Hello [mention client's name if it's mention, but don't mention company name]! …"
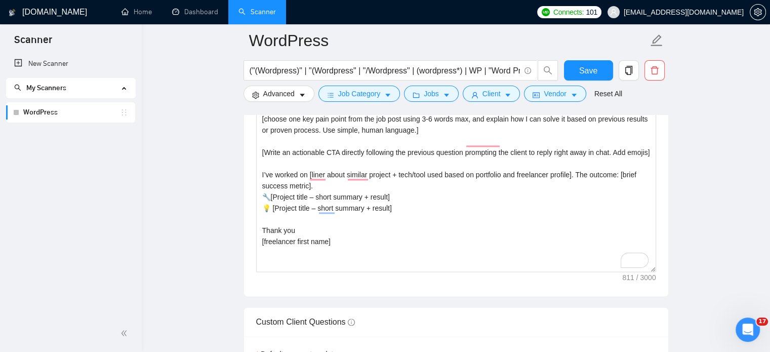
click at [587, 81] on div "Save" at bounding box center [588, 72] width 53 height 25
click at [587, 75] on span "Save" at bounding box center [588, 70] width 18 height 13
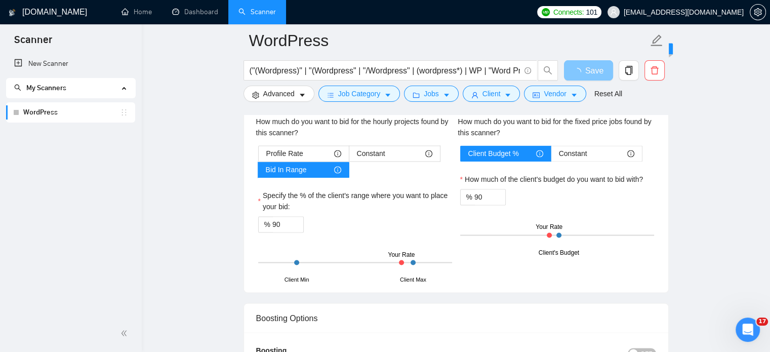
scroll to position [2025, 0]
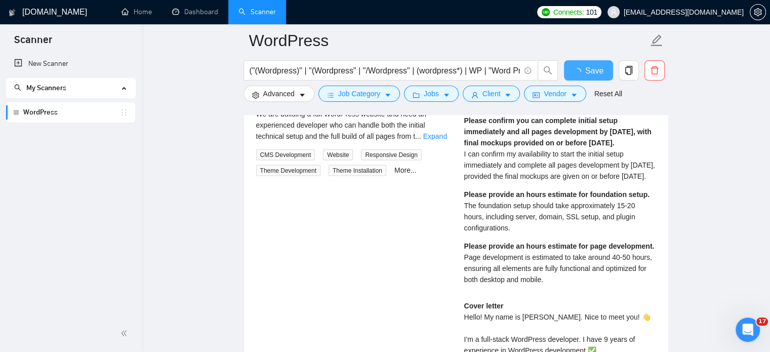
checkbox input "true"
click at [451, 131] on div "WordPress Developer for Site Setup & Elementor Development (Deadline [DATE]) 14…" at bounding box center [352, 116] width 208 height 120
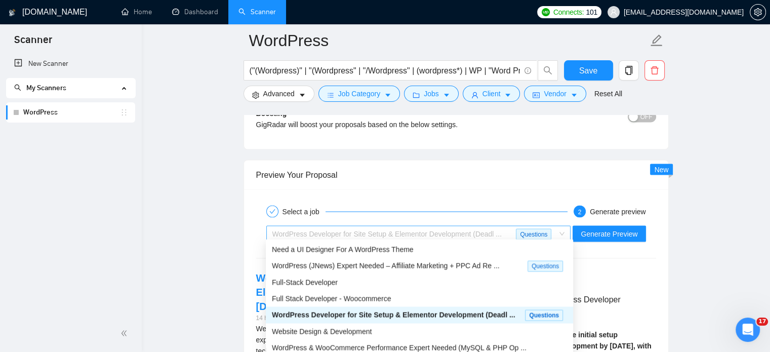
drag, startPoint x: 431, startPoint y: 232, endPoint x: 425, endPoint y: 232, distance: 6.1
click at [431, 232] on span "WordPress Developer for Site Setup & Elementor Development (Deadl ..." at bounding box center [386, 233] width 229 height 8
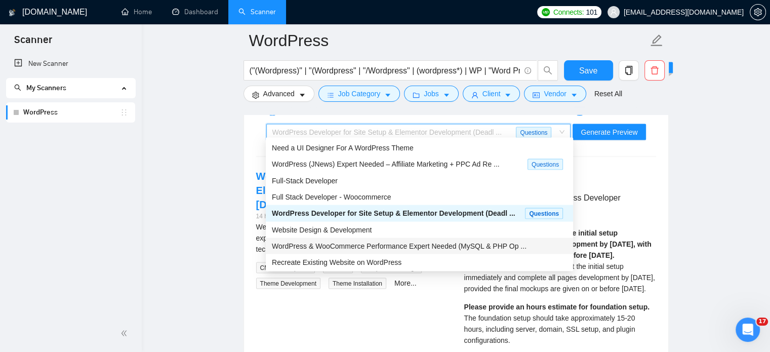
click at [360, 243] on span "WordPress & WooCommerce Performance Expert Needed (MySQL & PHP Op ..." at bounding box center [399, 246] width 255 height 8
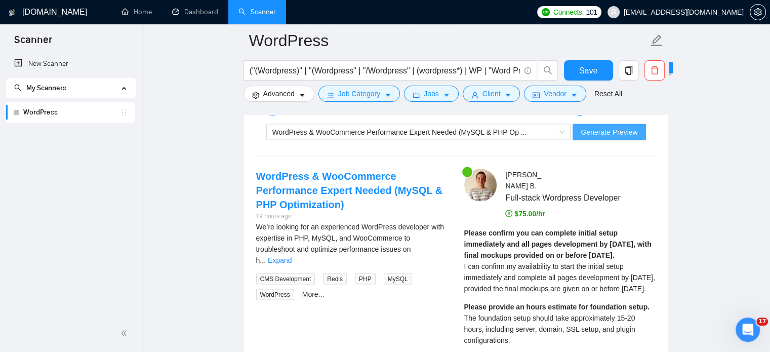
click at [621, 130] on span "Generate Preview" at bounding box center [609, 132] width 57 height 11
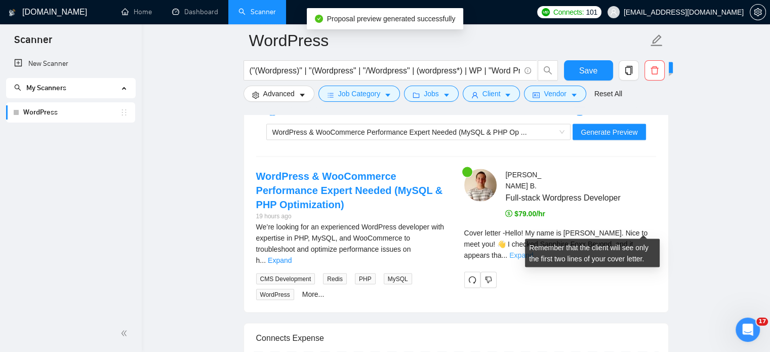
click at [533, 251] on link "Expand" at bounding box center [521, 255] width 24 height 8
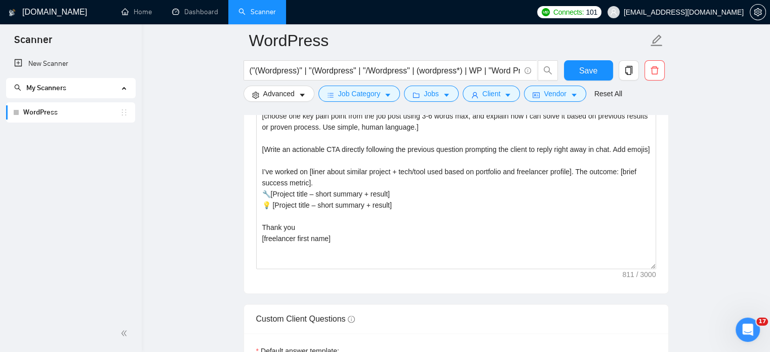
scroll to position [1266, 0]
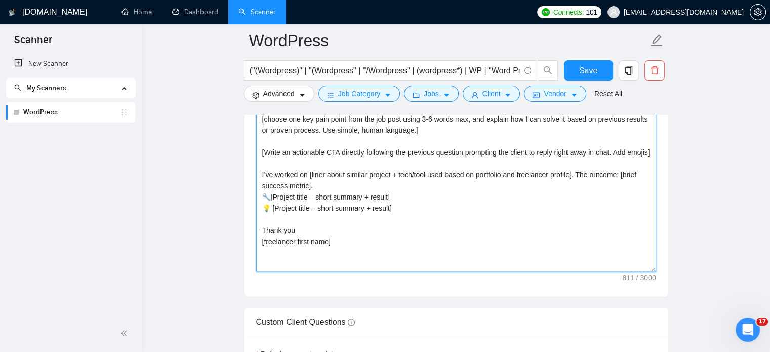
click at [389, 191] on textarea "Hello [mention client's name if it's mention, but don't mention company name]! …" at bounding box center [456, 158] width 400 height 228
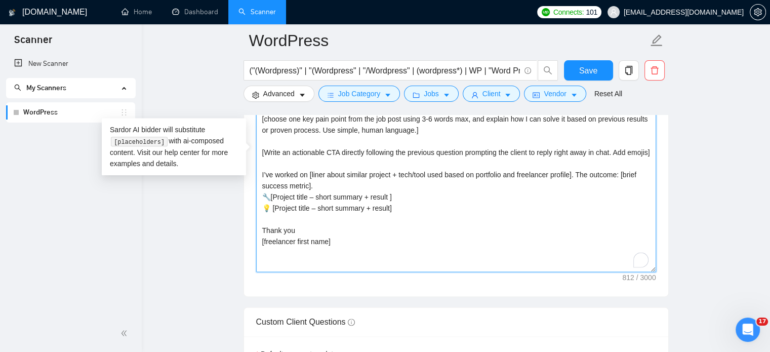
paste textarea "+ link (if possible)"
click at [391, 208] on textarea "Hello [mention client's name if it's mention, but don't mention company name]! …" at bounding box center [456, 158] width 400 height 228
paste textarea "+ link (if possible)"
type textarea "Hello [mention client's name if it's mention, but don't mention company name]! …"
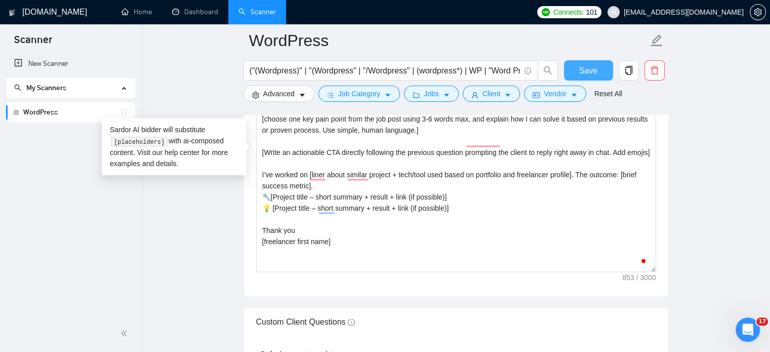
click at [597, 70] on button "Save" at bounding box center [588, 70] width 49 height 20
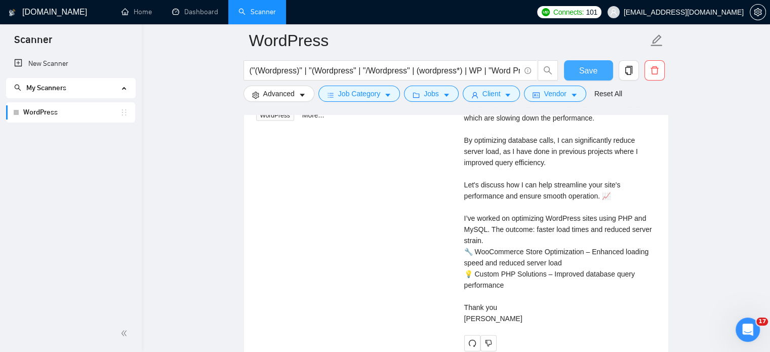
checkbox input "true"
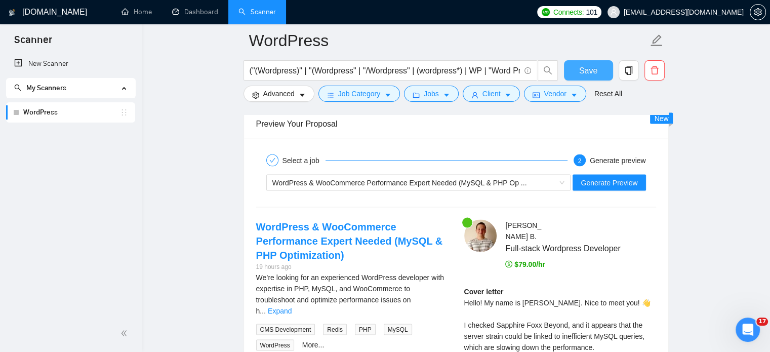
scroll to position [1873, 0]
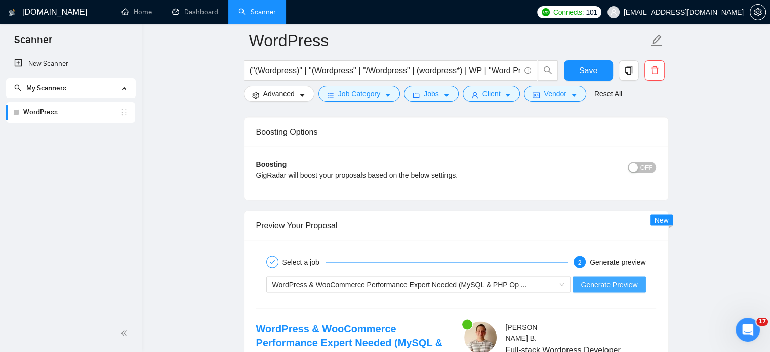
click at [623, 278] on span "Generate Preview" at bounding box center [609, 283] width 57 height 11
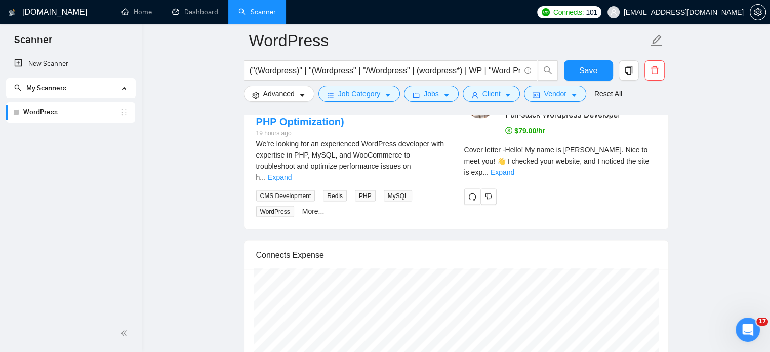
scroll to position [2076, 0]
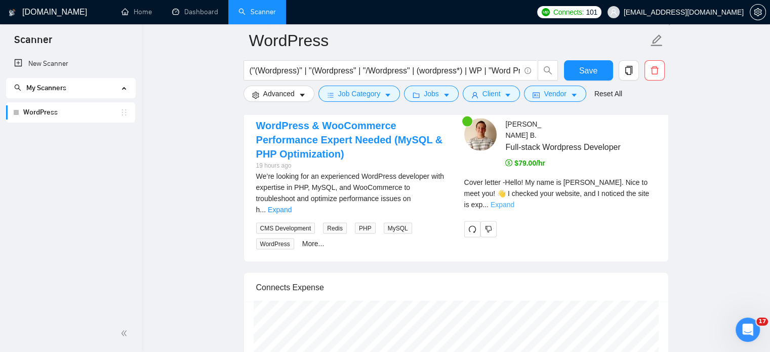
click at [514, 200] on link "Expand" at bounding box center [503, 204] width 24 height 8
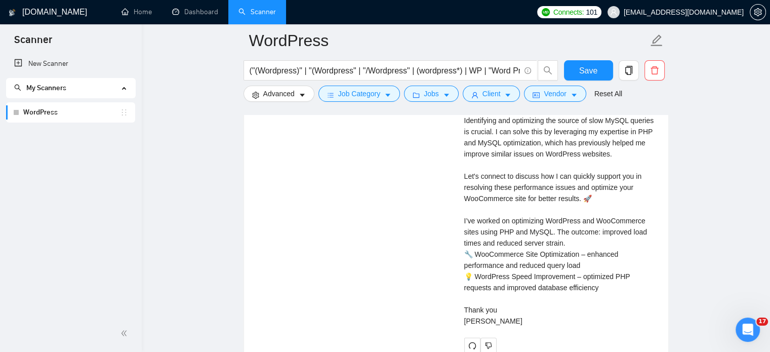
scroll to position [2228, 0]
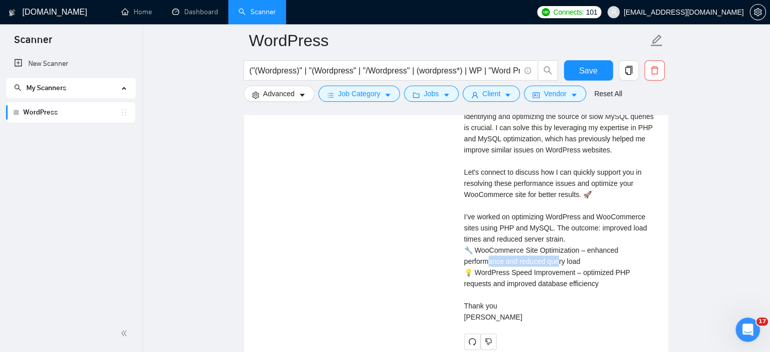
drag, startPoint x: 515, startPoint y: 245, endPoint x: 600, endPoint y: 247, distance: 85.1
click at [600, 247] on div "Cover letter Hello! My name is [PERSON_NAME]. Nice to meet you! 👋 I checked you…" at bounding box center [560, 178] width 192 height 290
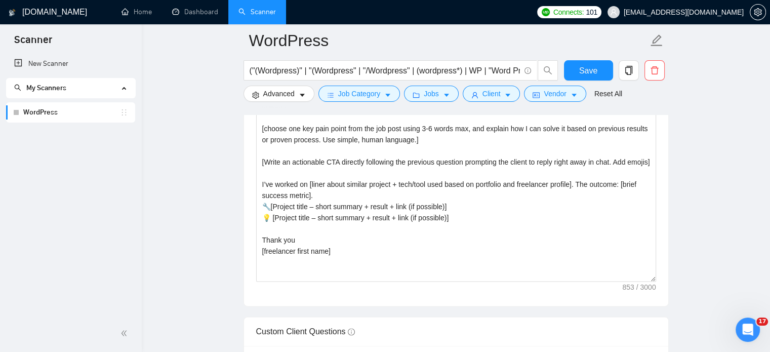
scroll to position [1215, 0]
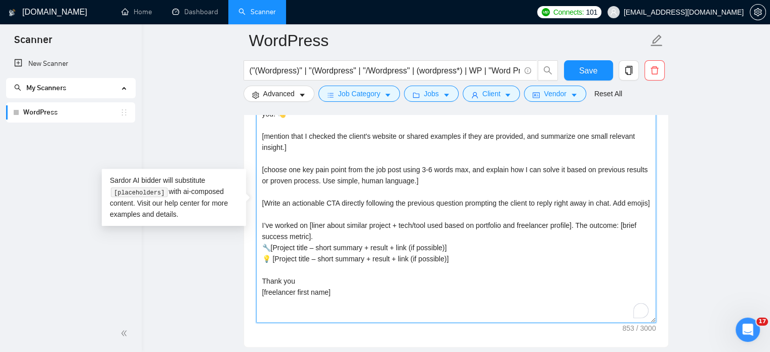
drag, startPoint x: 311, startPoint y: 202, endPoint x: 260, endPoint y: 186, distance: 54.1
click at [260, 186] on textarea "Hello [mention client's name if it's mention, but don't mention company name]! …" at bounding box center [456, 209] width 400 height 228
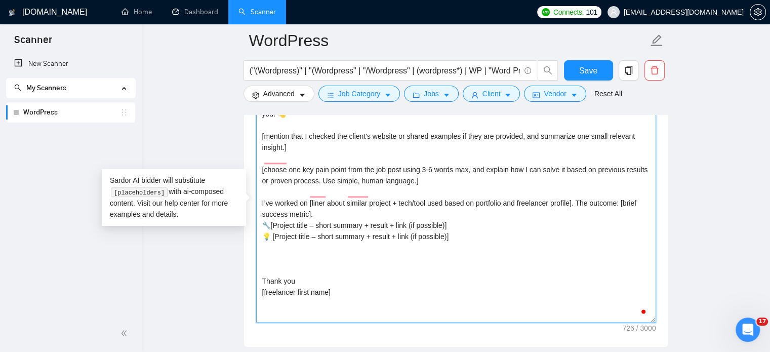
paste textarea "[Write an actionable CTA directly following the previous question prompting the…"
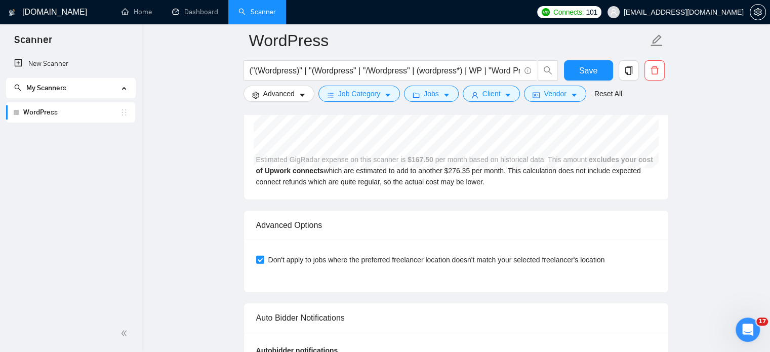
scroll to position [2278, 0]
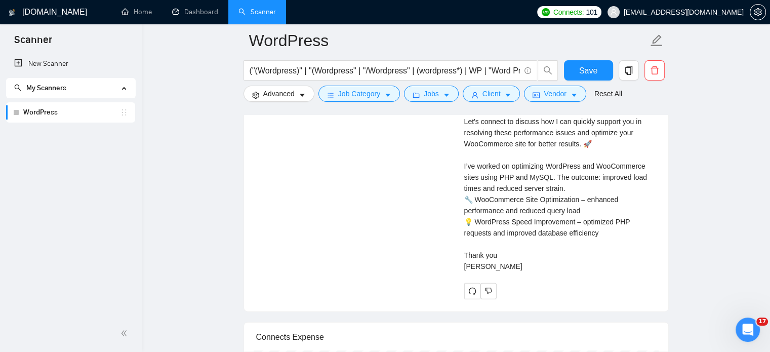
type textarea "Hello [mention client's name if it's mention, but don't mention company name]! …"
click at [505, 185] on div "Cover letter Hello! My name is [PERSON_NAME]. Nice to meet you! 👋 I checked you…" at bounding box center [560, 127] width 192 height 290
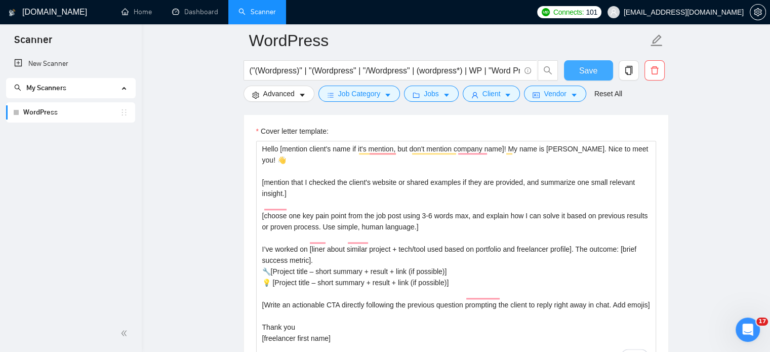
scroll to position [1164, 0]
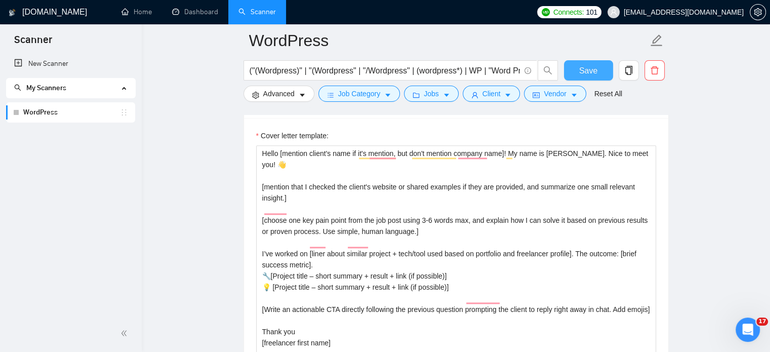
click at [591, 64] on span "Save" at bounding box center [588, 70] width 18 height 13
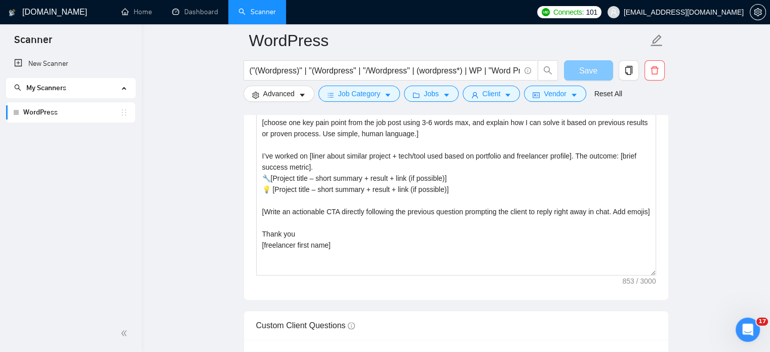
click at [590, 70] on span "Save" at bounding box center [588, 70] width 18 height 13
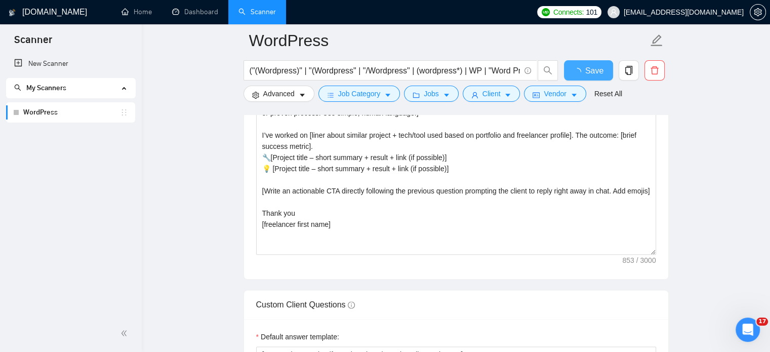
checkbox input "true"
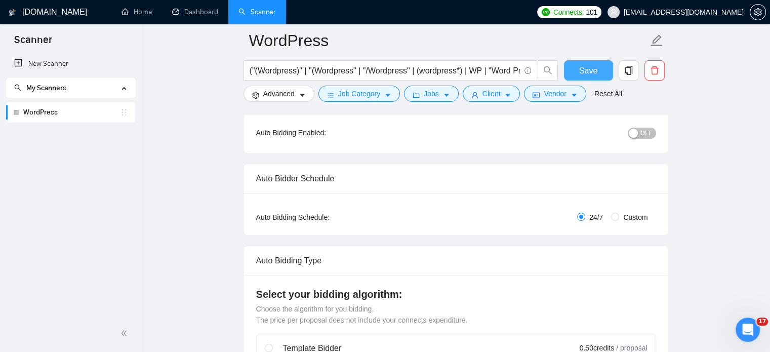
scroll to position [0, 0]
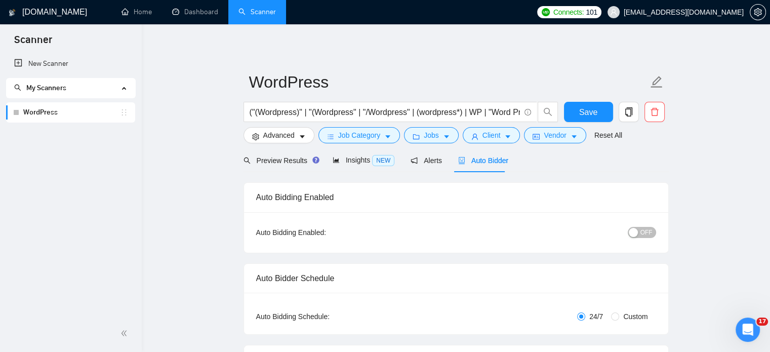
click at [645, 231] on span "OFF" at bounding box center [646, 232] width 12 height 11
